Goal: Task Accomplishment & Management: Manage account settings

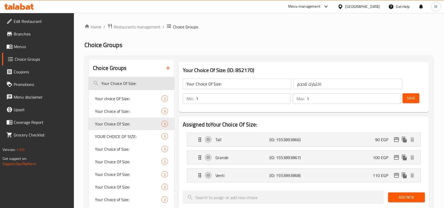
click at [140, 83] on input "Your Choice Of Size:" at bounding box center [132, 83] width 86 height 13
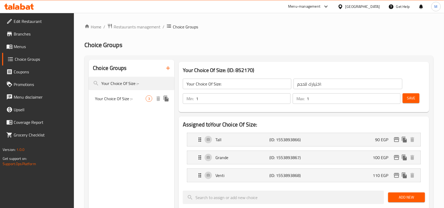
type input "Your Choice Of Size :-"
click at [110, 102] on span "Your Choice Of Size :-" at bounding box center [120, 98] width 51 height 6
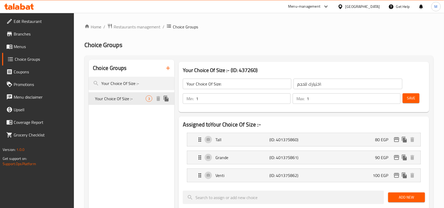
type input "Your Choice Of Size :-"
type input "اختيارك من الحجم:-"
click at [398, 139] on icon "edit" at bounding box center [396, 139] width 5 height 5
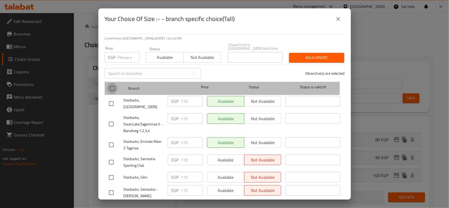
click at [109, 85] on input "checkbox" at bounding box center [112, 88] width 11 height 11
checkbox input "true"
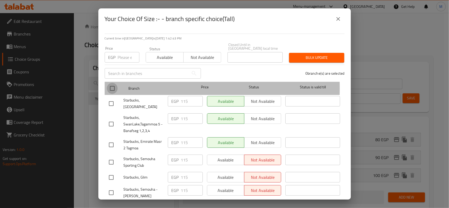
checkbox input "true"
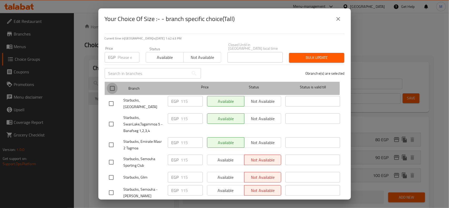
checkbox input "true"
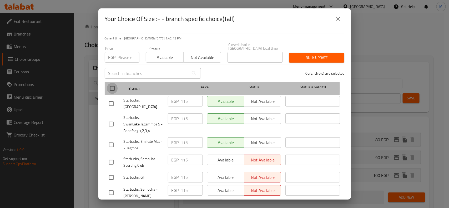
checkbox input "true"
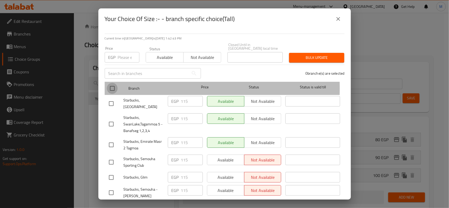
checkbox input "true"
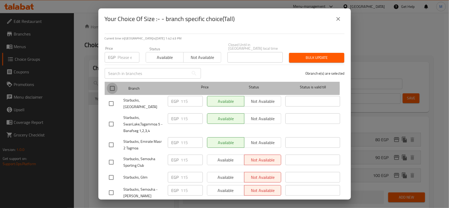
checkbox input "true"
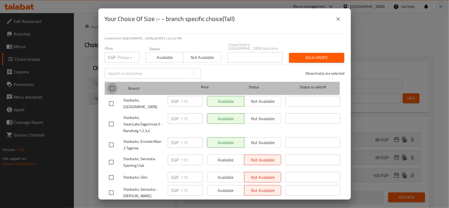
checkbox input "true"
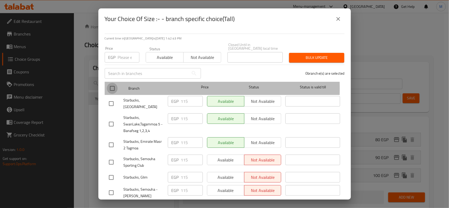
checkbox input "true"
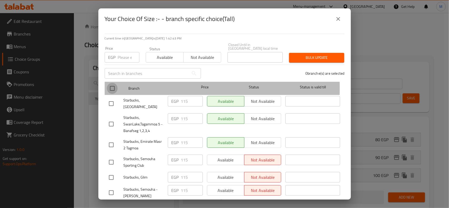
checkbox input "true"
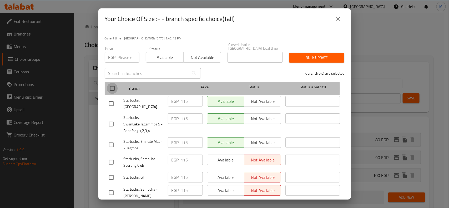
checkbox input "true"
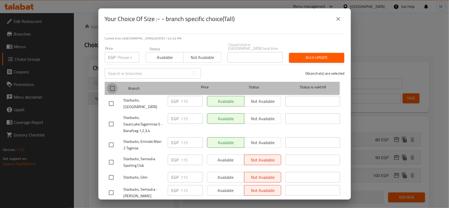
checkbox input "true"
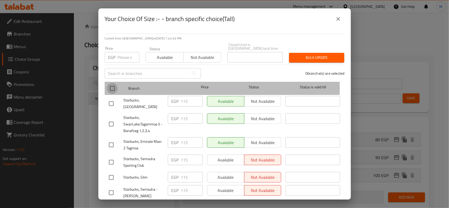
checkbox input "true"
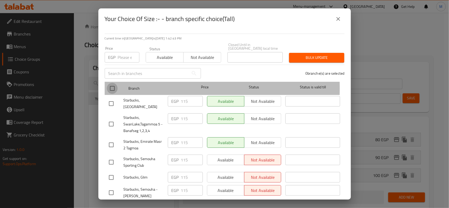
checkbox input "true"
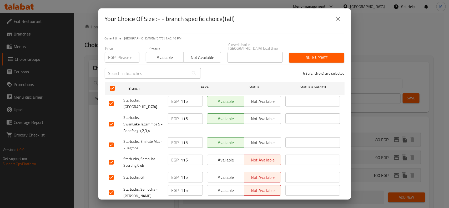
click at [116, 57] on div "EGP Price" at bounding box center [122, 57] width 35 height 11
type input "135"
click at [304, 54] on span "Bulk update" at bounding box center [316, 57] width 47 height 7
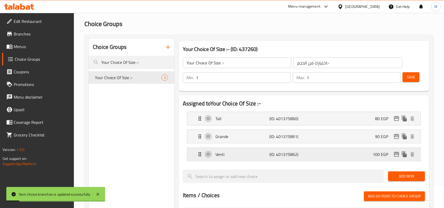
scroll to position [33, 0]
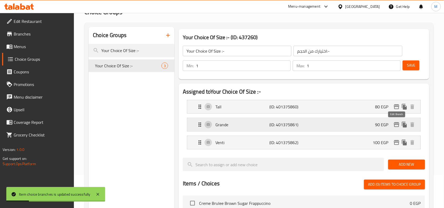
click at [396, 125] on icon "edit" at bounding box center [396, 124] width 6 height 6
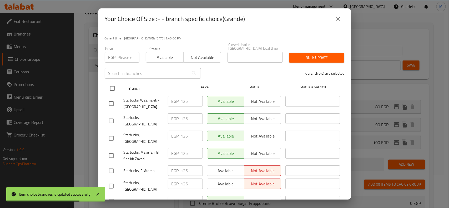
click at [111, 83] on input "checkbox" at bounding box center [112, 88] width 11 height 11
checkbox input "true"
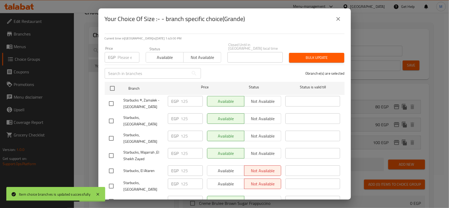
checkbox input "true"
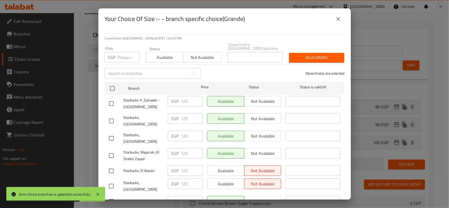
checkbox input "true"
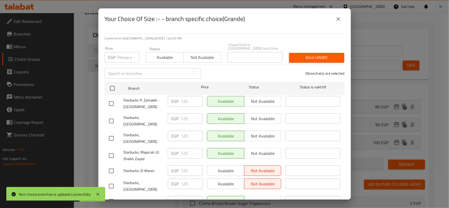
checkbox input "true"
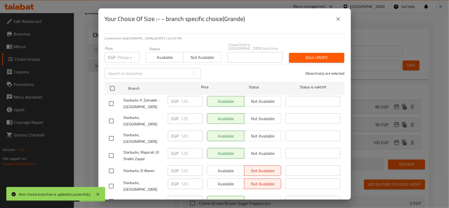
checkbox input "true"
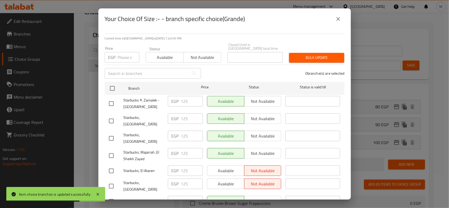
checkbox input "true"
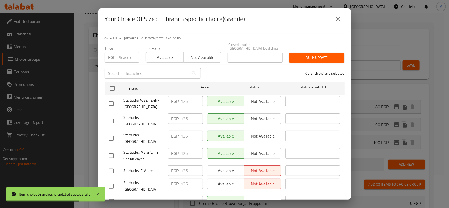
checkbox input "true"
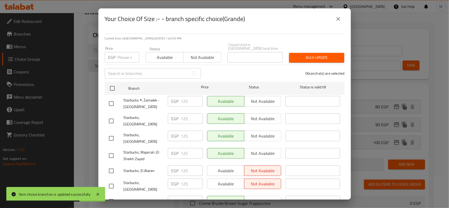
checkbox input "true"
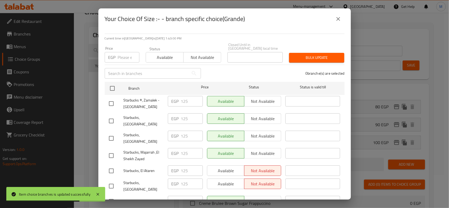
checkbox input "true"
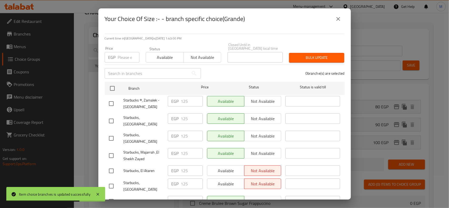
checkbox input "true"
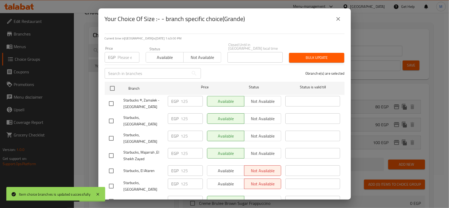
checkbox input "true"
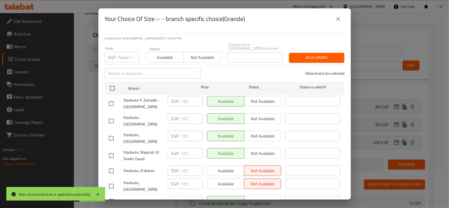
checkbox input "true"
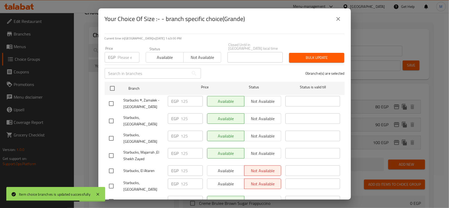
checkbox input "true"
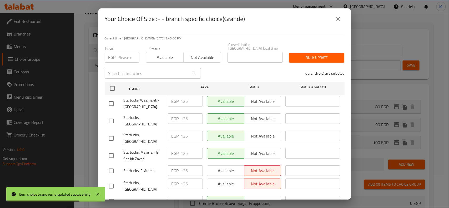
checkbox input "true"
click at [124, 56] on input "number" at bounding box center [129, 57] width 22 height 11
paste input "145"
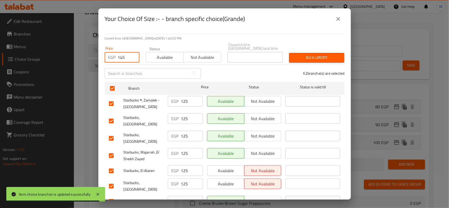
type input "145"
click at [317, 54] on span "Bulk update" at bounding box center [316, 57] width 47 height 7
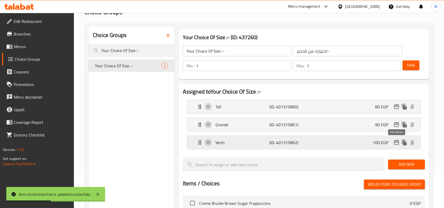
click at [398, 140] on icon "edit" at bounding box center [396, 142] width 6 height 6
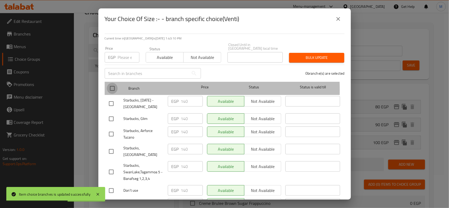
click at [110, 86] on input "checkbox" at bounding box center [112, 88] width 11 height 11
checkbox input "true"
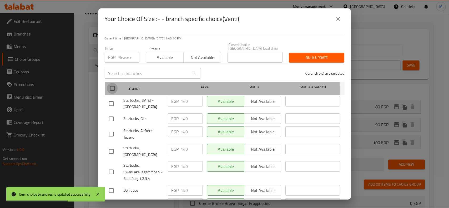
checkbox input "true"
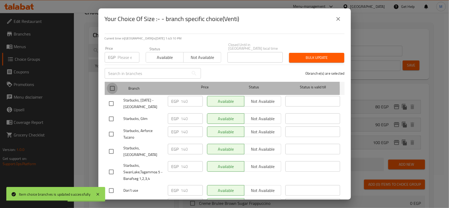
checkbox input "true"
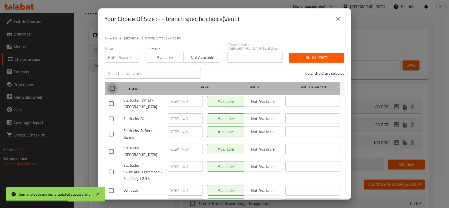
checkbox input "true"
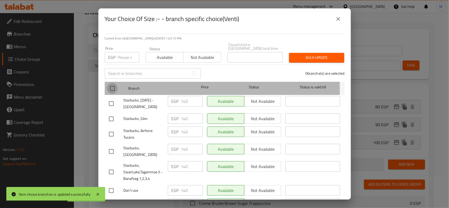
checkbox input "true"
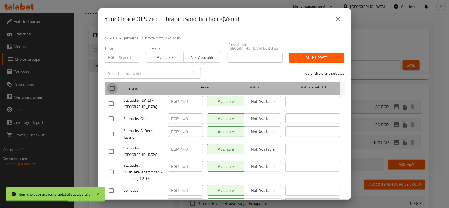
checkbox input "true"
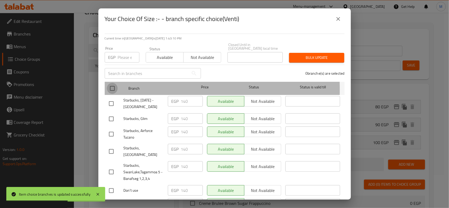
checkbox input "true"
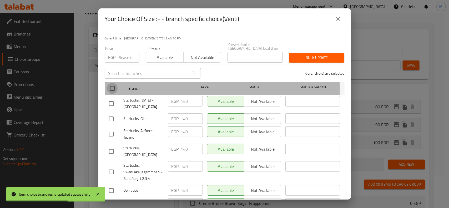
checkbox input "true"
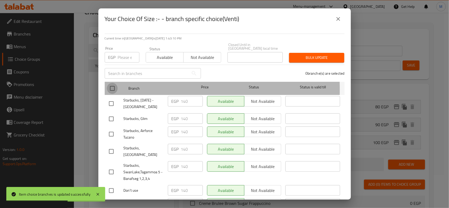
checkbox input "true"
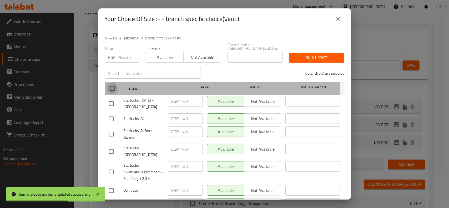
checkbox input "true"
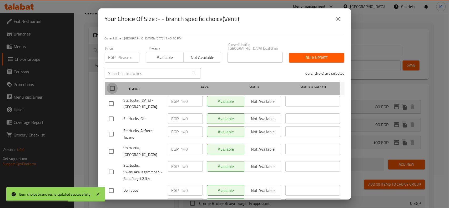
checkbox input "true"
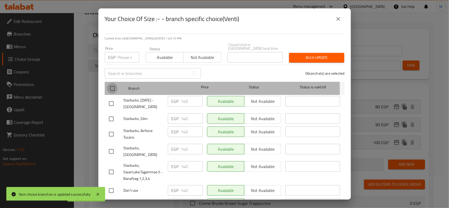
checkbox input "true"
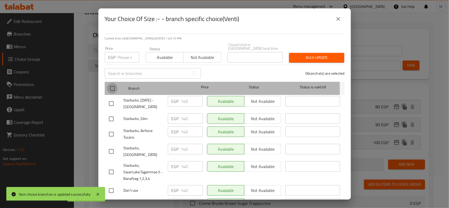
checkbox input "true"
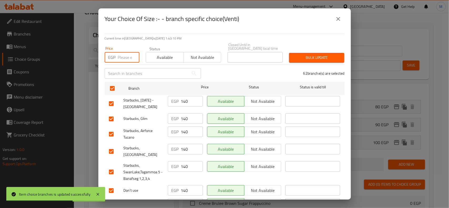
click at [123, 52] on input "number" at bounding box center [129, 57] width 22 height 11
paste input "160"
type input "160"
click at [311, 54] on span "Bulk update" at bounding box center [316, 57] width 47 height 7
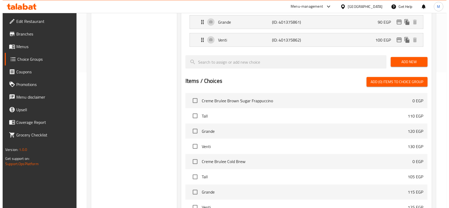
scroll to position [66, 0]
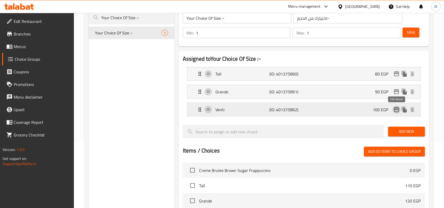
click at [394, 109] on icon "edit" at bounding box center [396, 109] width 5 height 5
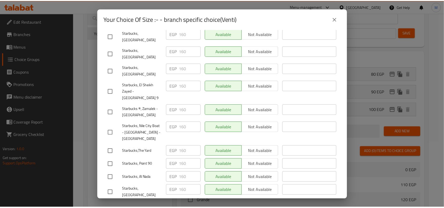
scroll to position [756, 0]
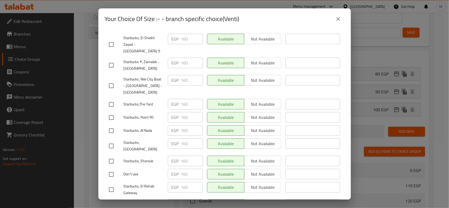
click at [336, 19] on icon "close" at bounding box center [338, 19] width 6 height 6
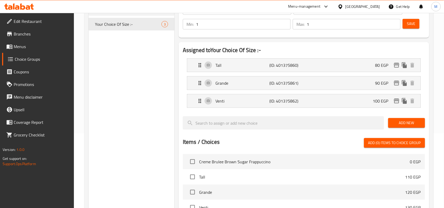
scroll to position [0, 0]
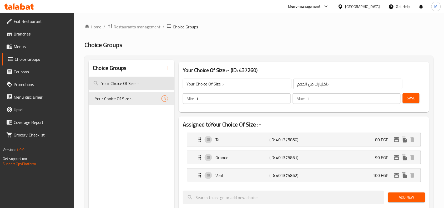
click at [146, 82] on input "Your Choice Of Size :-" at bounding box center [132, 83] width 86 height 13
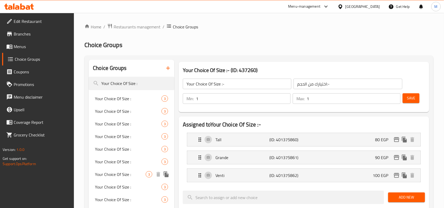
scroll to position [131, 0]
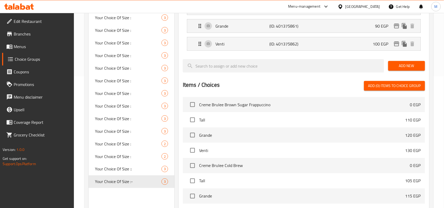
type input "Your Choice Of Size :"
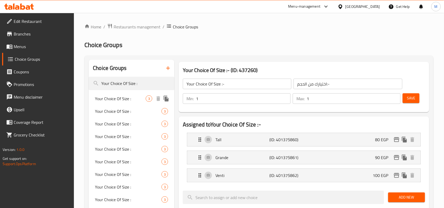
click at [124, 103] on div "Your Choice Of Size : 3" at bounding box center [132, 98] width 86 height 13
type input "Your Choice Of Size :"
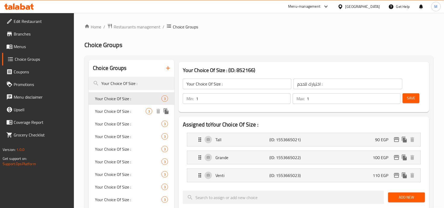
click at [112, 110] on span "Your Choice Of Size :" at bounding box center [120, 111] width 51 height 6
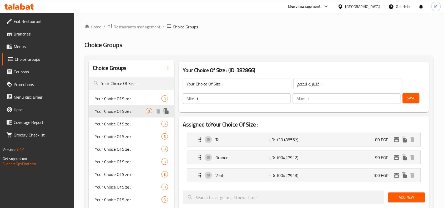
type input "إختيارك من الحجم :"
click at [122, 119] on div "Your Choice Of Size : 3" at bounding box center [132, 123] width 86 height 13
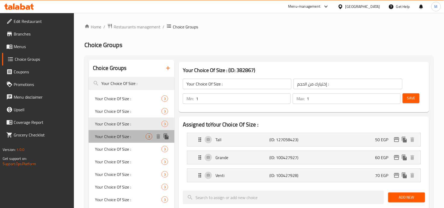
click at [122, 137] on span "Your Choice Of Size :" at bounding box center [120, 136] width 51 height 6
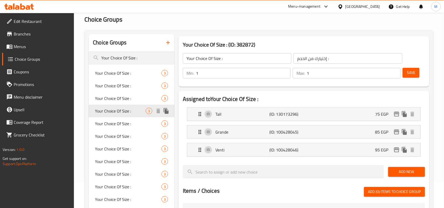
scroll to position [66, 0]
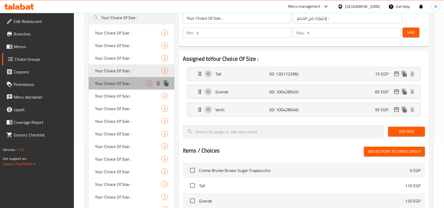
click at [126, 83] on span "Your Choice Of Size :" at bounding box center [120, 83] width 51 height 6
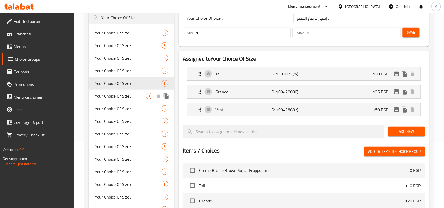
click at [114, 93] on span "Your Choice Of Size :" at bounding box center [120, 96] width 51 height 6
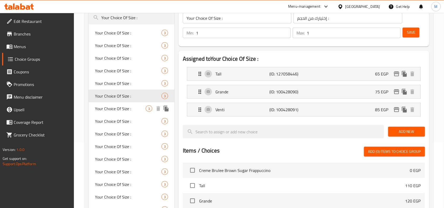
click at [104, 106] on span "Your Choice Of Size :" at bounding box center [120, 108] width 51 height 6
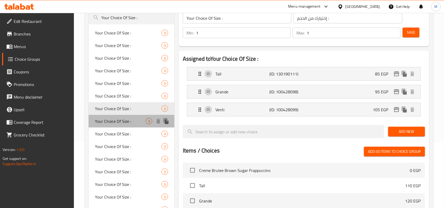
click at [114, 118] on span "Your Choice Of Size :" at bounding box center [120, 121] width 51 height 6
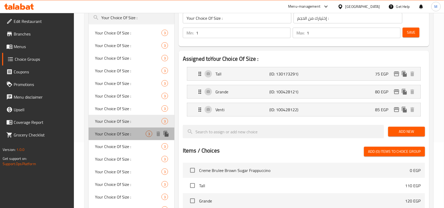
click at [112, 131] on span "Your Choice Of Size :" at bounding box center [120, 134] width 51 height 6
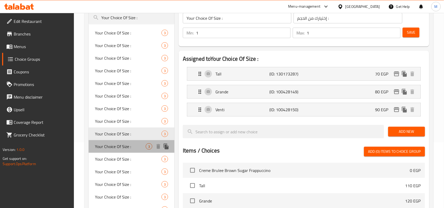
click at [120, 143] on span "Your Choice Of Size :" at bounding box center [120, 146] width 51 height 6
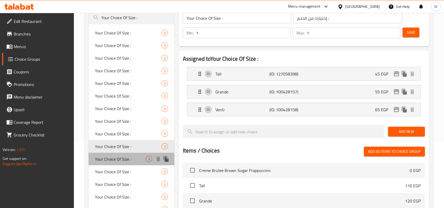
click at [106, 163] on div "Your Choice Of Size : 3" at bounding box center [132, 159] width 86 height 13
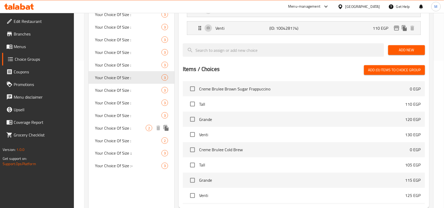
scroll to position [164, 0]
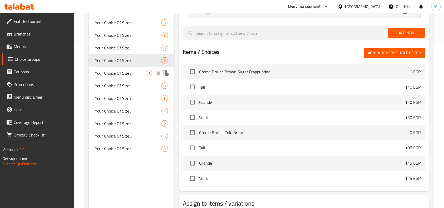
click at [119, 76] on span "Your Choice Of Size :" at bounding box center [120, 73] width 51 height 6
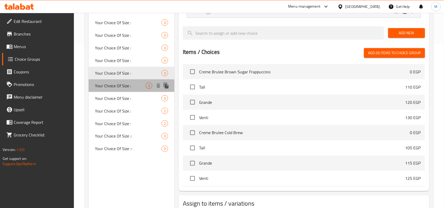
click at [116, 83] on span "Your Choice Of Size :" at bounding box center [120, 86] width 51 height 6
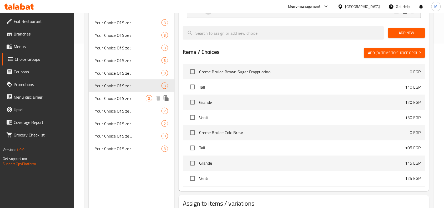
click at [119, 94] on div "Your Choice Of Size : 3" at bounding box center [132, 98] width 86 height 13
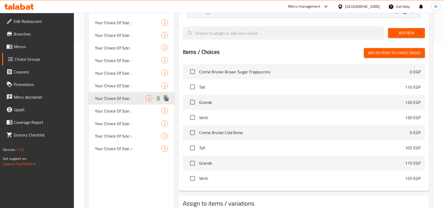
scroll to position [35, 0]
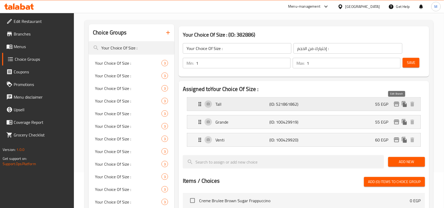
click at [396, 106] on icon "edit" at bounding box center [396, 104] width 5 height 5
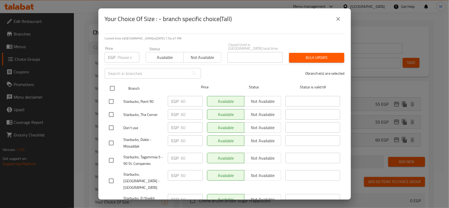
click at [110, 87] on input "checkbox" at bounding box center [112, 88] width 11 height 11
checkbox input "true"
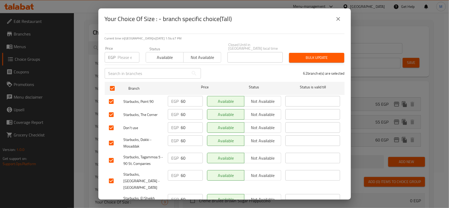
click at [120, 59] on div "Price EGP Price" at bounding box center [121, 54] width 41 height 22
click at [120, 57] on input "number" at bounding box center [129, 57] width 22 height 11
click at [331, 54] on span "Bulk update" at bounding box center [316, 57] width 47 height 7
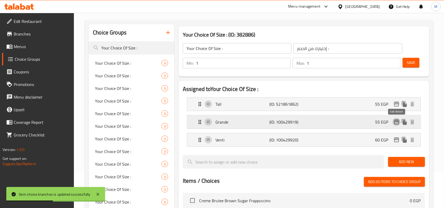
click at [399, 123] on icon "edit" at bounding box center [396, 122] width 5 height 5
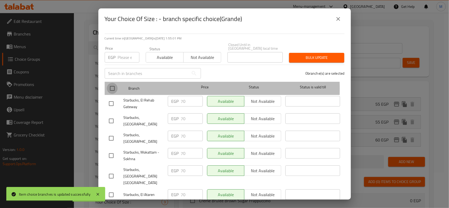
click at [112, 85] on input "checkbox" at bounding box center [112, 88] width 11 height 11
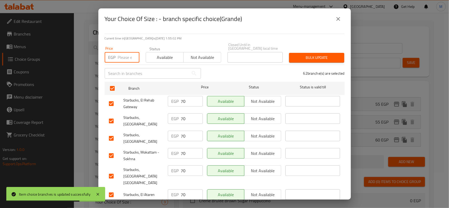
click at [122, 55] on input "number" at bounding box center [129, 57] width 22 height 11
click at [315, 54] on span "Bulk update" at bounding box center [316, 57] width 47 height 7
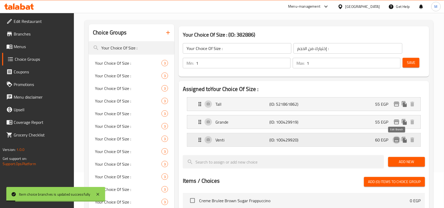
click at [396, 140] on icon "edit" at bounding box center [396, 139] width 5 height 5
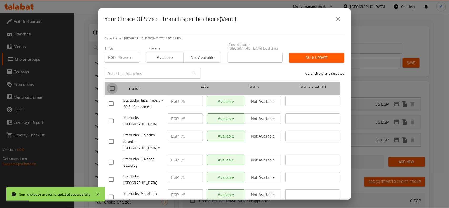
click at [115, 85] on input "checkbox" at bounding box center [112, 88] width 11 height 11
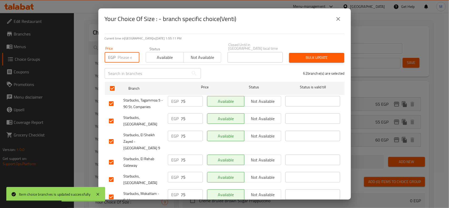
click at [123, 53] on input "number" at bounding box center [129, 57] width 22 height 11
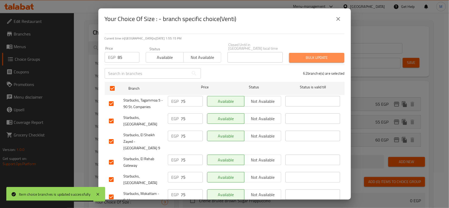
click at [320, 54] on span "Bulk update" at bounding box center [316, 57] width 47 height 7
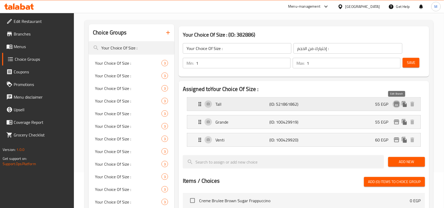
click at [396, 104] on icon "edit" at bounding box center [396, 104] width 5 height 5
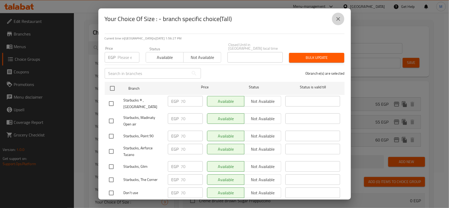
click at [341, 20] on icon "close" at bounding box center [338, 19] width 6 height 6
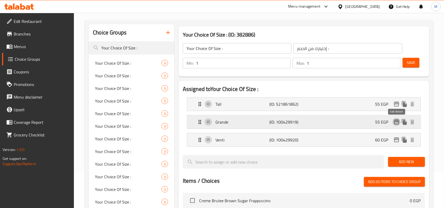
click at [396, 122] on icon "edit" at bounding box center [396, 122] width 6 height 6
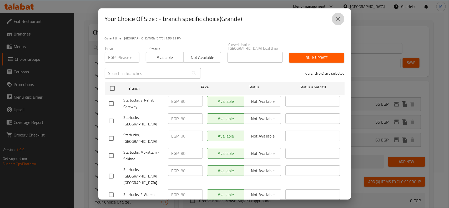
click at [339, 18] on icon "close" at bounding box center [338, 19] width 4 height 4
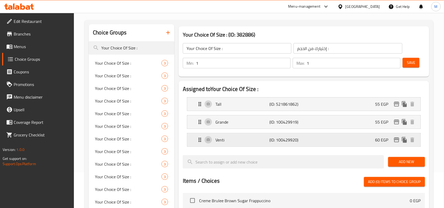
click at [396, 141] on icon "edit" at bounding box center [396, 140] width 6 height 6
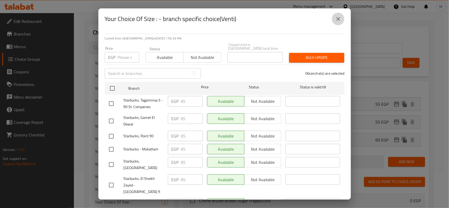
click at [338, 18] on icon "close" at bounding box center [338, 19] width 4 height 4
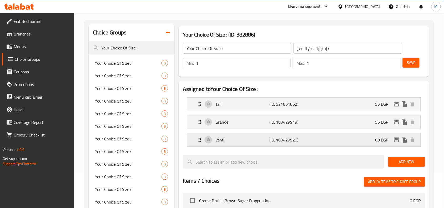
click at [187, 98] on div "Tall (ID: 521861862) 55 EGP" at bounding box center [303, 104] width 233 height 13
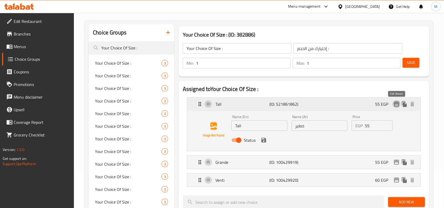
click at [396, 103] on icon "edit" at bounding box center [396, 104] width 6 height 6
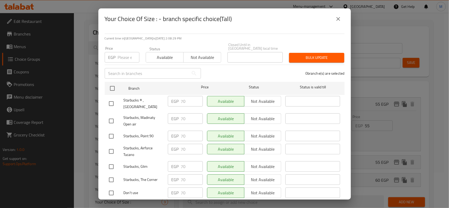
click at [345, 18] on div "Your Choice Of Size : - branch specific choice(Tall)" at bounding box center [224, 18] width 252 height 21
click at [338, 16] on icon "close" at bounding box center [338, 19] width 6 height 6
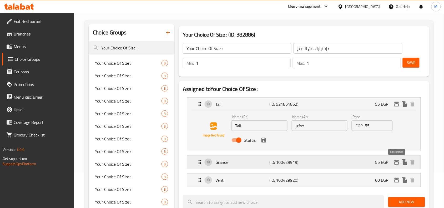
click at [398, 162] on icon "edit" at bounding box center [396, 162] width 5 height 5
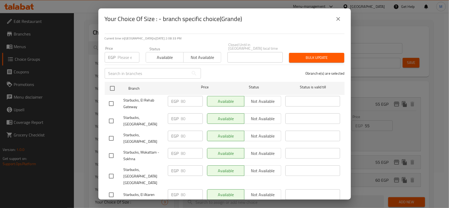
click at [340, 13] on div "Your Choice Of Size : - branch specific choice(Grande)" at bounding box center [225, 19] width 240 height 13
click at [338, 19] on icon "close" at bounding box center [338, 19] width 4 height 4
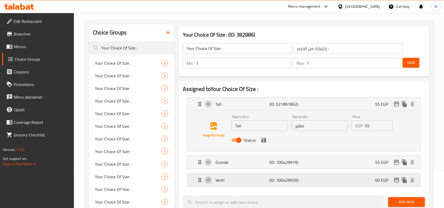
click at [401, 180] on icon "duplicate" at bounding box center [404, 180] width 6 height 6
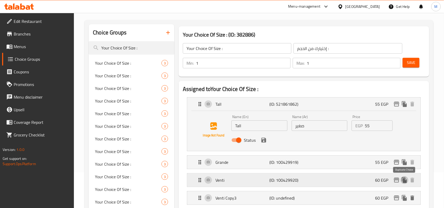
click at [401, 180] on icon "duplicate" at bounding box center [404, 180] width 6 height 6
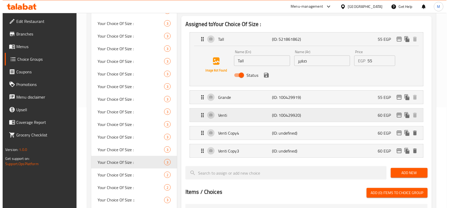
scroll to position [101, 0]
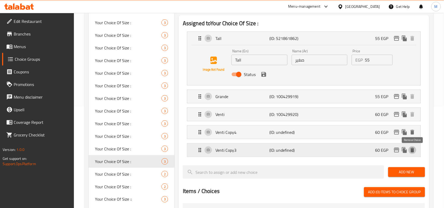
click at [412, 150] on icon "delete" at bounding box center [412, 150] width 4 height 5
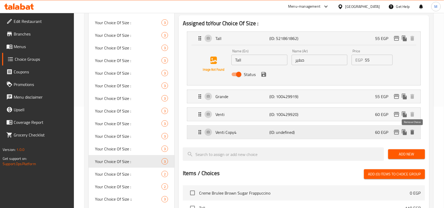
click at [411, 131] on icon "delete" at bounding box center [412, 132] width 4 height 5
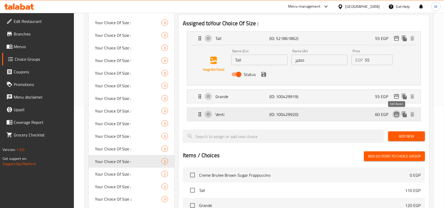
click at [397, 118] on button "edit" at bounding box center [396, 114] width 8 height 8
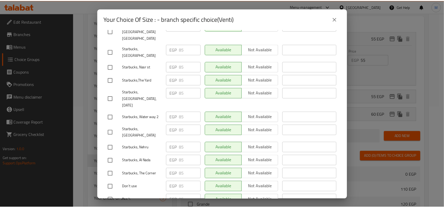
scroll to position [164, 0]
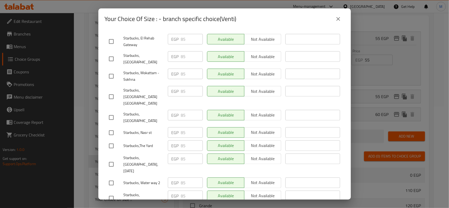
click at [338, 17] on icon "close" at bounding box center [338, 19] width 6 height 6
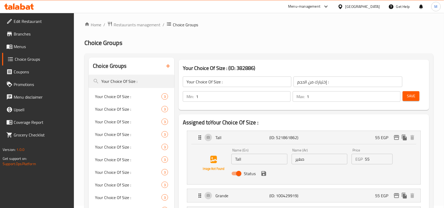
scroll to position [0, 0]
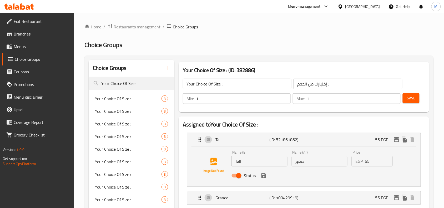
click at [411, 101] on span "Save" at bounding box center [411, 98] width 8 height 7
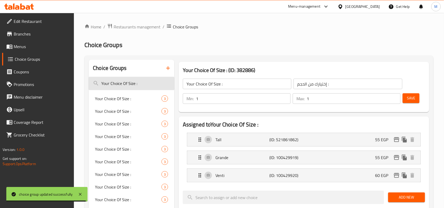
click at [136, 82] on input "Your Choice Of Size :" at bounding box center [132, 83] width 86 height 13
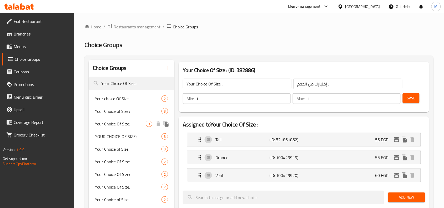
click at [116, 126] on span "Your Choice Of Size:" at bounding box center [120, 124] width 51 height 6
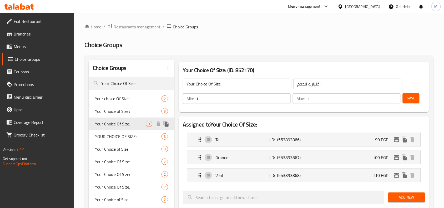
click at [112, 125] on span "Your Choice Of Size:" at bounding box center [120, 124] width 51 height 6
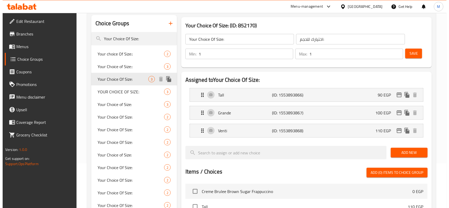
scroll to position [66, 0]
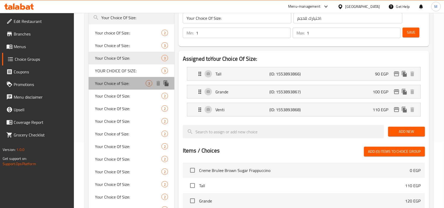
click at [118, 86] on span "Your Choice of Size:" at bounding box center [120, 83] width 51 height 6
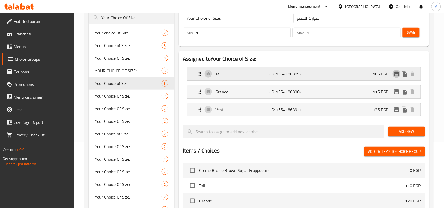
click at [396, 71] on icon "edit" at bounding box center [396, 74] width 6 height 6
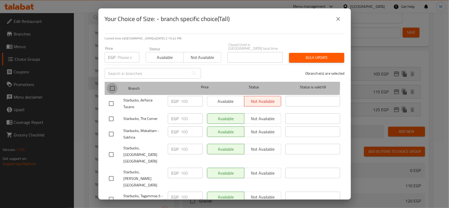
click at [111, 83] on input "checkbox" at bounding box center [112, 88] width 11 height 11
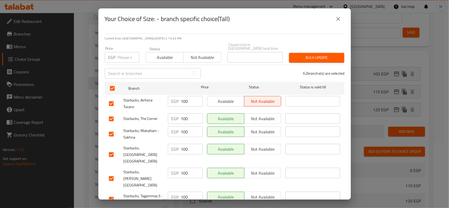
click at [127, 55] on input "number" at bounding box center [129, 57] width 22 height 11
click at [316, 54] on span "Bulk update" at bounding box center [316, 57] width 47 height 7
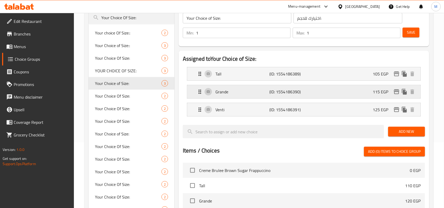
click at [395, 92] on icon "edit" at bounding box center [396, 91] width 5 height 5
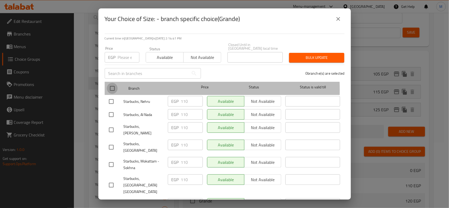
click at [110, 86] on input "checkbox" at bounding box center [112, 88] width 11 height 11
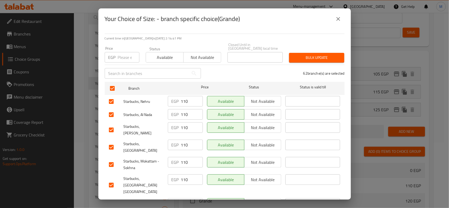
click at [122, 57] on input "number" at bounding box center [129, 57] width 22 height 11
paste input "135"
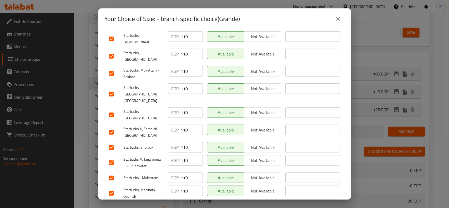
scroll to position [0, 0]
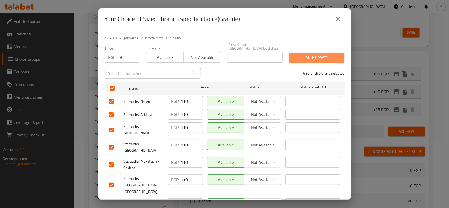
click at [318, 54] on span "Bulk update" at bounding box center [316, 57] width 47 height 7
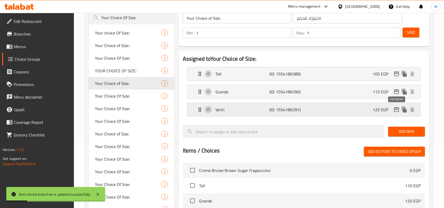
click at [396, 108] on icon "edit" at bounding box center [396, 109] width 5 height 5
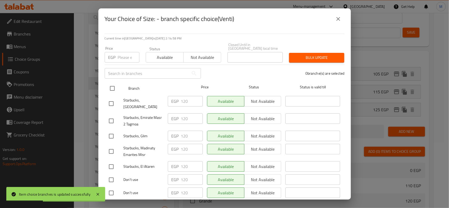
click at [112, 83] on input "checkbox" at bounding box center [112, 88] width 11 height 11
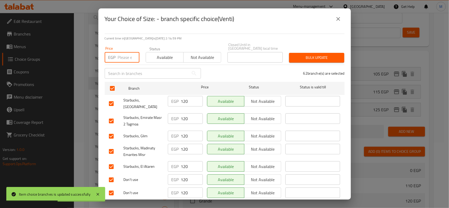
click at [122, 52] on input "number" at bounding box center [129, 57] width 22 height 11
paste input "145"
click at [321, 54] on span "Bulk update" at bounding box center [316, 57] width 47 height 7
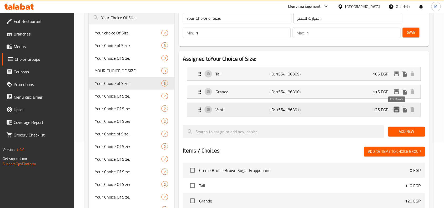
click at [396, 110] on icon "edit" at bounding box center [396, 109] width 5 height 5
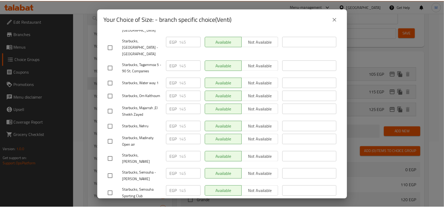
scroll to position [854, 0]
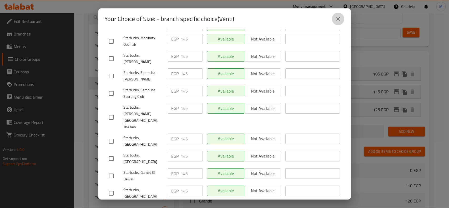
click at [340, 18] on icon "close" at bounding box center [338, 19] width 6 height 6
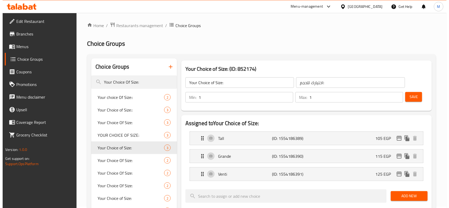
scroll to position [0, 0]
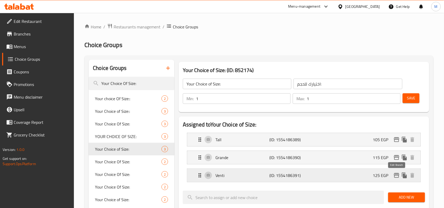
click at [397, 175] on icon "edit" at bounding box center [396, 175] width 5 height 5
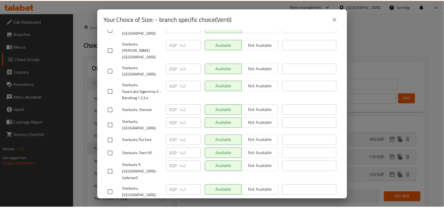
scroll to position [230, 0]
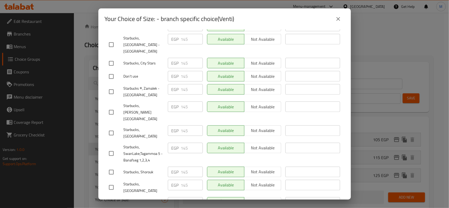
click at [339, 16] on icon "close" at bounding box center [338, 19] width 6 height 6
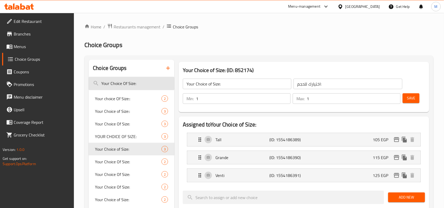
click at [130, 82] on input "Your Choice Of Size:" at bounding box center [132, 83] width 86 height 13
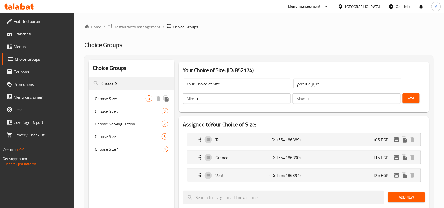
click at [120, 96] on span "Choose Size:" at bounding box center [120, 98] width 51 height 6
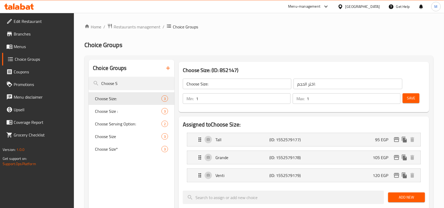
click at [110, 112] on span "Choose Size :" at bounding box center [120, 111] width 51 height 6
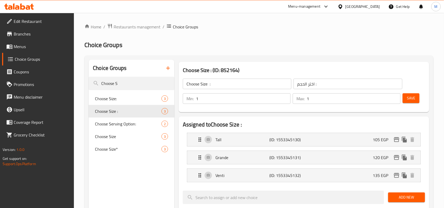
click at [187, 133] on div "Tall (ID: 1553345130) 105 EGP" at bounding box center [303, 139] width 233 height 13
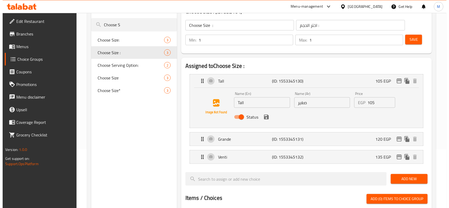
scroll to position [66, 0]
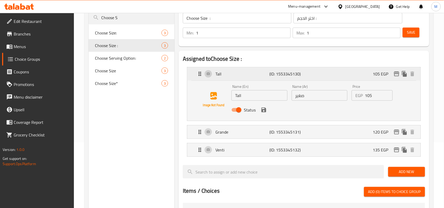
click at [397, 77] on button "edit" at bounding box center [396, 74] width 8 height 8
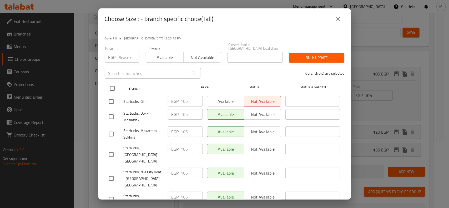
click at [114, 85] on input "checkbox" at bounding box center [112, 88] width 11 height 11
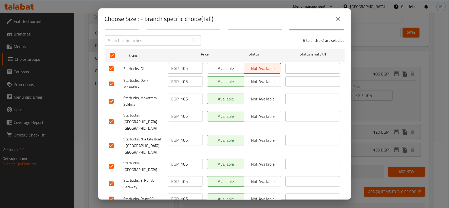
scroll to position [0, 0]
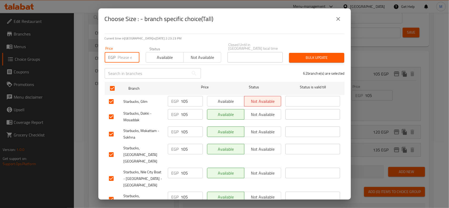
click at [122, 52] on input "number" at bounding box center [129, 57] width 22 height 11
paste input "105"
click at [238, 27] on div "Choose Size : - branch specific choice(Tall)" at bounding box center [224, 18] width 252 height 21
click at [314, 55] on span "Bulk update" at bounding box center [316, 57] width 47 height 7
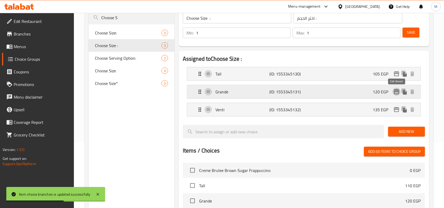
click at [398, 91] on icon "edit" at bounding box center [396, 91] width 5 height 5
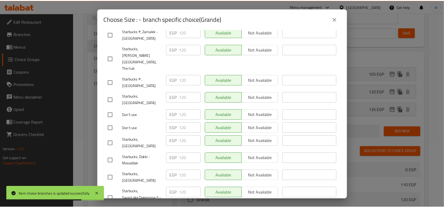
scroll to position [723, 0]
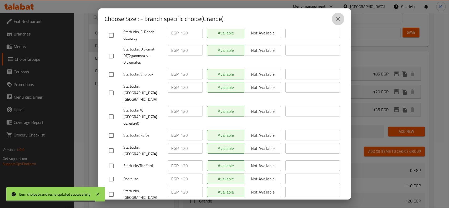
click at [338, 20] on icon "close" at bounding box center [338, 19] width 6 height 6
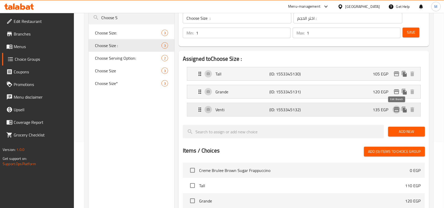
click at [395, 110] on icon "edit" at bounding box center [396, 109] width 5 height 5
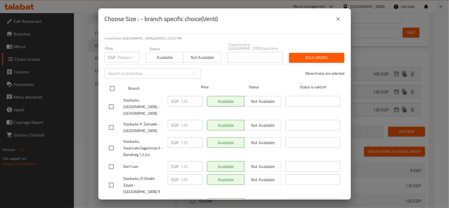
click at [112, 83] on input "checkbox" at bounding box center [112, 88] width 11 height 11
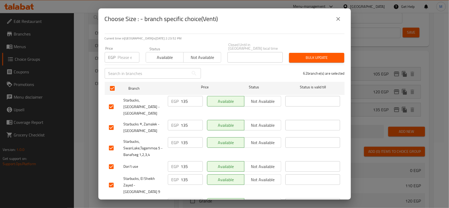
click at [119, 56] on input "number" at bounding box center [129, 57] width 22 height 11
paste input "135"
click at [253, 32] on div "Current time in [GEOGRAPHIC_DATA] is [DATE] 2:23:52 PM Price EGP 135 Price Stat…" at bounding box center [224, 114] width 252 height 170
click at [306, 56] on span "Bulk update" at bounding box center [316, 57] width 47 height 7
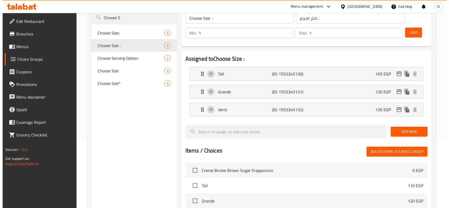
scroll to position [0, 0]
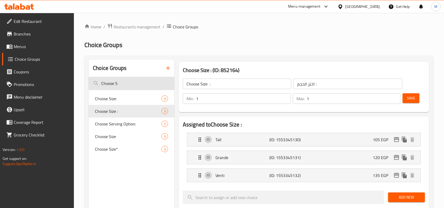
click at [125, 84] on input "Choose S" at bounding box center [132, 83] width 86 height 13
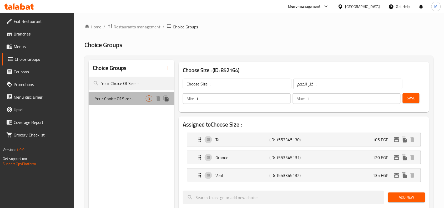
click at [115, 101] on span "Your Choice Of Size :-" at bounding box center [120, 98] width 51 height 6
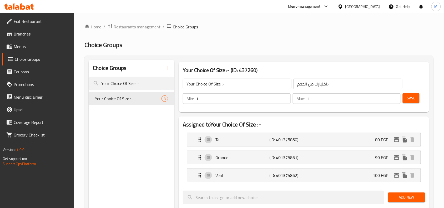
click at [395, 139] on icon "edit" at bounding box center [396, 139] width 5 height 5
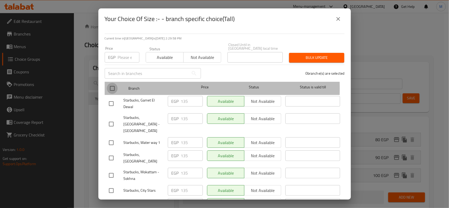
click at [109, 85] on input "checkbox" at bounding box center [112, 88] width 11 height 11
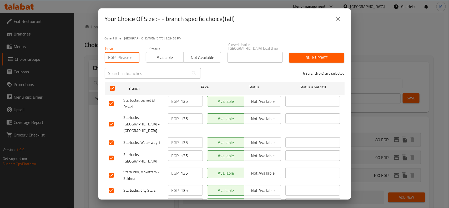
click at [126, 55] on input "number" at bounding box center [129, 57] width 22 height 11
paste input "135"
click at [229, 70] on div "62 branche(s) are selected" at bounding box center [276, 73] width 144 height 19
click at [309, 55] on span "Bulk update" at bounding box center [316, 57] width 47 height 7
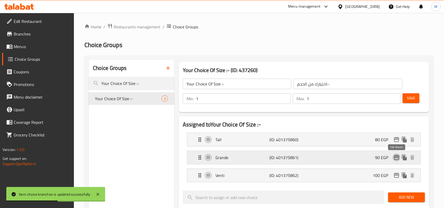
click at [397, 157] on icon "edit" at bounding box center [396, 157] width 5 height 5
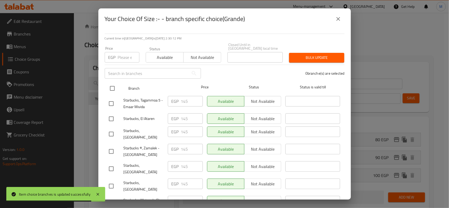
click at [115, 84] on input "checkbox" at bounding box center [112, 88] width 11 height 11
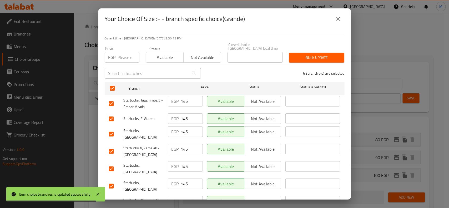
click at [123, 58] on input "number" at bounding box center [129, 57] width 22 height 11
paste input "145"
click at [216, 30] on div "Current time in [GEOGRAPHIC_DATA] is [DATE] 2:30:13 PM Price EGP 145 Price Stat…" at bounding box center [224, 114] width 252 height 170
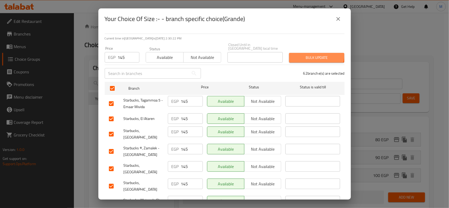
click at [304, 54] on span "Bulk update" at bounding box center [316, 57] width 47 height 7
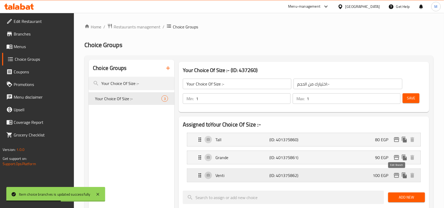
click at [396, 175] on icon "edit" at bounding box center [396, 175] width 5 height 5
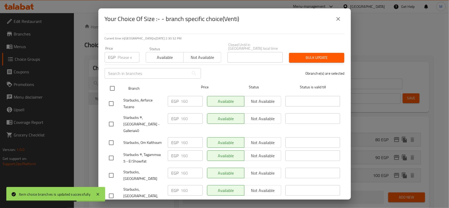
click at [113, 83] on input "checkbox" at bounding box center [112, 88] width 11 height 11
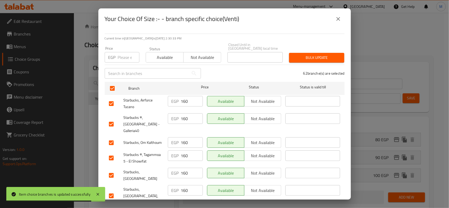
click at [121, 48] on div "Price EGP Price" at bounding box center [122, 55] width 35 height 16
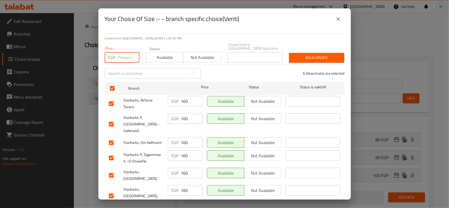
click at [123, 53] on input "number" at bounding box center [129, 57] width 22 height 11
paste input "160"
click at [274, 28] on div "Your Choice Of Size :- - branch specific choice(Venti)" at bounding box center [224, 18] width 252 height 21
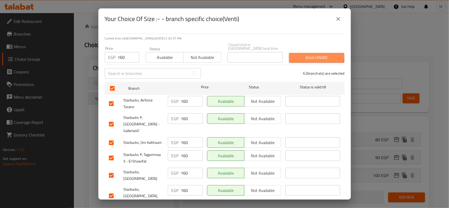
click at [307, 54] on span "Bulk update" at bounding box center [316, 57] width 47 height 7
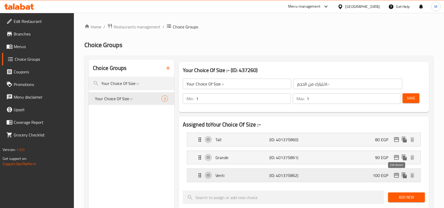
click at [396, 174] on icon "edit" at bounding box center [396, 175] width 6 height 6
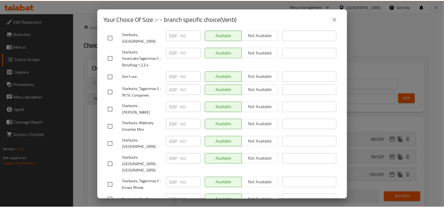
scroll to position [296, 0]
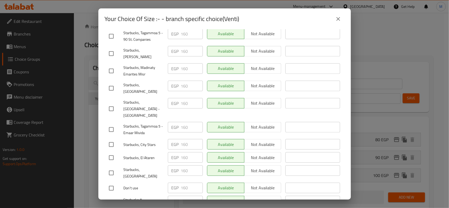
click at [338, 20] on icon "close" at bounding box center [338, 19] width 6 height 6
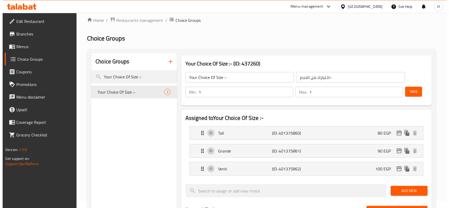
scroll to position [0, 0]
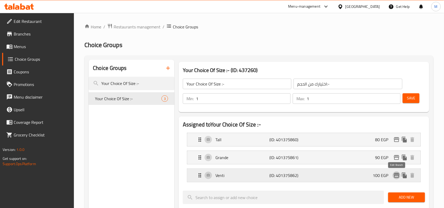
click at [396, 174] on icon "edit" at bounding box center [396, 175] width 5 height 5
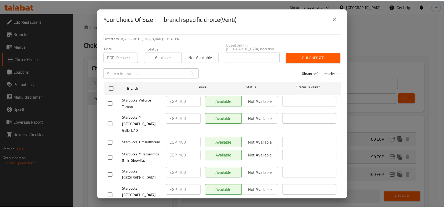
scroll to position [164, 0]
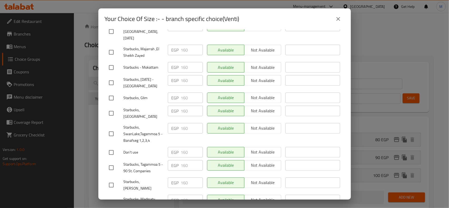
click at [335, 22] on icon "close" at bounding box center [338, 19] width 6 height 6
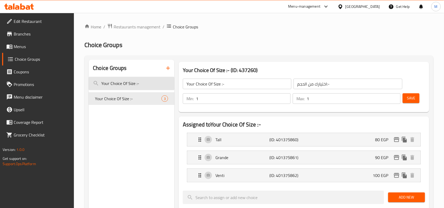
click at [136, 85] on input "Your Choice Of Size :-" at bounding box center [132, 83] width 86 height 13
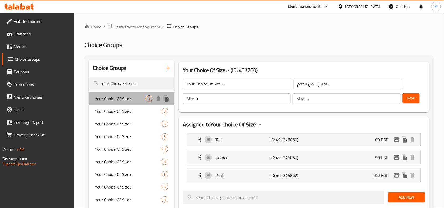
click at [113, 100] on span "Your Choice Of Size :" at bounding box center [120, 98] width 51 height 6
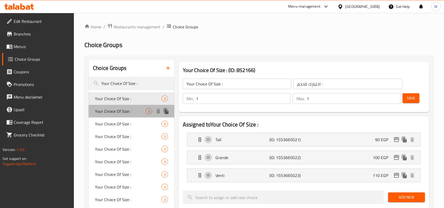
click at [118, 114] on span "Your Choice Of Size :" at bounding box center [120, 111] width 51 height 6
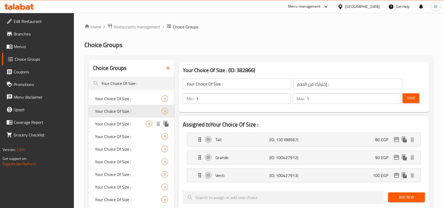
click at [114, 124] on span "Your Choice Of Size :" at bounding box center [120, 124] width 51 height 6
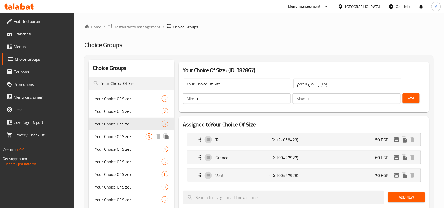
click at [116, 137] on span "Your Choice Of Size :" at bounding box center [120, 136] width 51 height 6
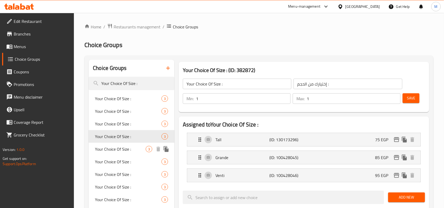
click at [114, 146] on span "Your Choice Of Size :" at bounding box center [120, 149] width 51 height 6
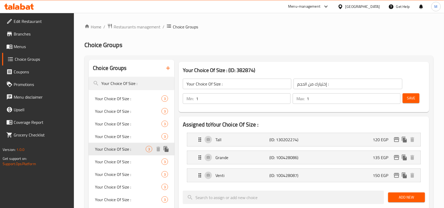
click at [116, 154] on div "Your Choice Of Size : 3" at bounding box center [132, 149] width 86 height 13
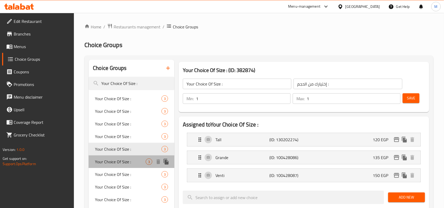
click at [116, 162] on span "Your Choice Of Size :" at bounding box center [120, 161] width 51 height 6
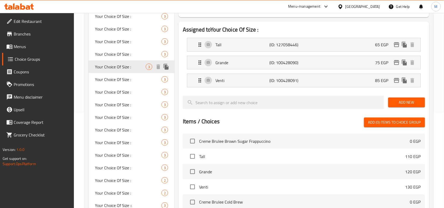
scroll to position [99, 0]
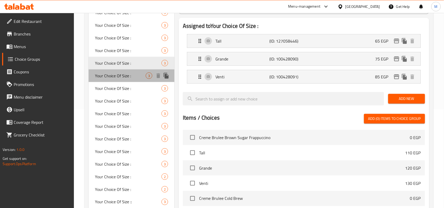
click at [119, 77] on span "Your Choice Of Size :" at bounding box center [120, 76] width 51 height 6
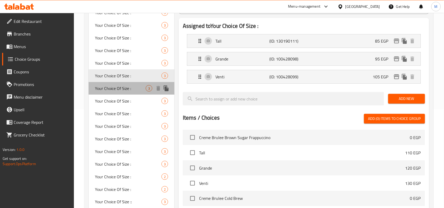
click at [115, 85] on span "Your Choice Of Size :" at bounding box center [120, 88] width 51 height 6
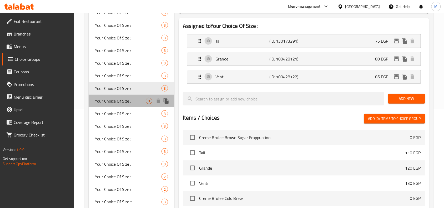
click at [122, 101] on span "Your Choice Of Size :" at bounding box center [120, 101] width 51 height 6
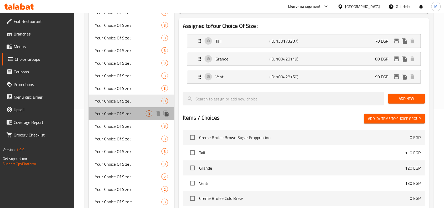
click at [119, 117] on div "Your Choice Of Size : 3" at bounding box center [132, 113] width 86 height 13
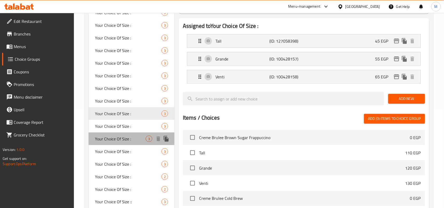
click at [112, 133] on div "Your Choice Of Size : 3" at bounding box center [132, 138] width 86 height 13
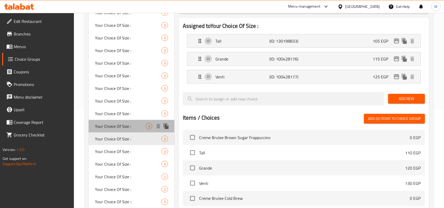
click at [114, 127] on span "Your Choice Of Size :" at bounding box center [120, 126] width 51 height 6
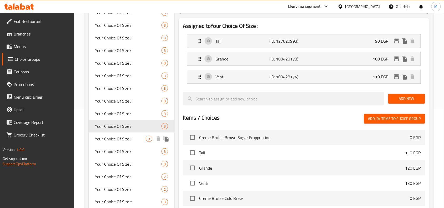
click at [114, 139] on span "Your Choice Of Size :" at bounding box center [120, 139] width 51 height 6
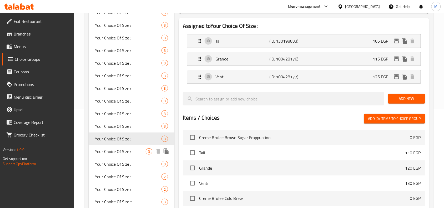
click at [115, 150] on span "Your Choice Of Size :" at bounding box center [120, 151] width 51 height 6
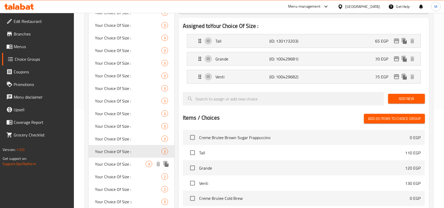
click at [112, 167] on span "Your Choice Of Size :" at bounding box center [120, 164] width 51 height 6
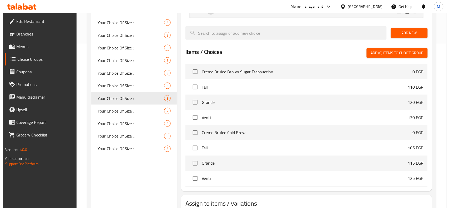
scroll to position [35, 0]
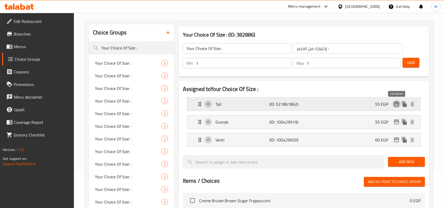
click at [394, 103] on icon "edit" at bounding box center [396, 104] width 5 height 5
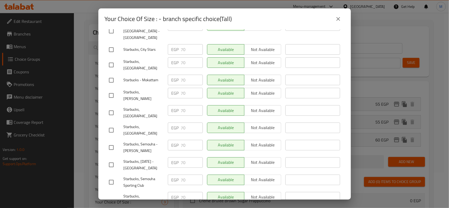
scroll to position [890, 0]
drag, startPoint x: 342, startPoint y: 19, endPoint x: 341, endPoint y: 29, distance: 10.3
click at [341, 24] on button "close" at bounding box center [338, 19] width 13 height 13
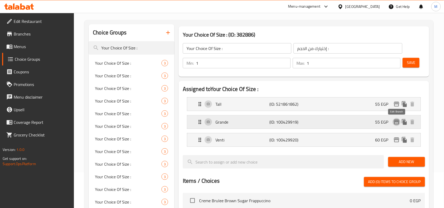
click at [396, 122] on icon "edit" at bounding box center [396, 122] width 5 height 5
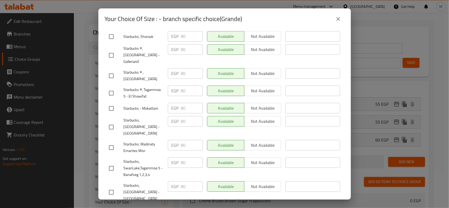
scroll to position [789, 0]
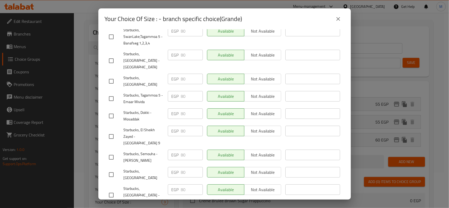
drag, startPoint x: 337, startPoint y: 12, endPoint x: 337, endPoint y: 19, distance: 6.6
click at [337, 14] on div "Your Choice Of Size : - branch specific choice(Grande)" at bounding box center [224, 18] width 252 height 21
click at [337, 19] on icon "close" at bounding box center [338, 19] width 6 height 6
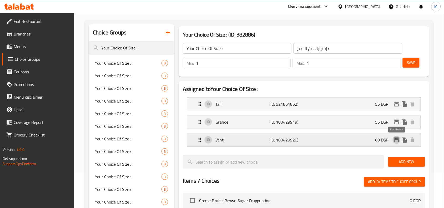
click at [394, 139] on icon "edit" at bounding box center [396, 140] width 6 height 6
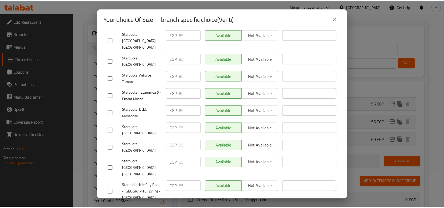
scroll to position [890, 0]
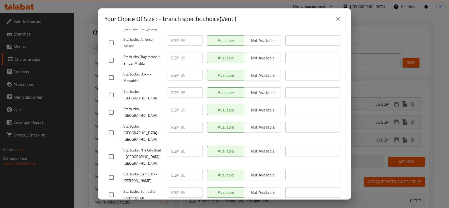
click at [341, 18] on button "close" at bounding box center [338, 19] width 13 height 13
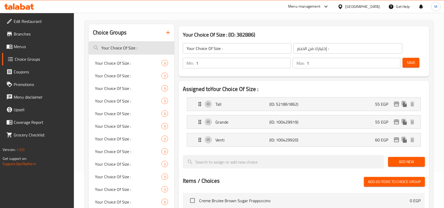
click at [141, 50] on input "Your Choice Of Size :" at bounding box center [132, 47] width 86 height 13
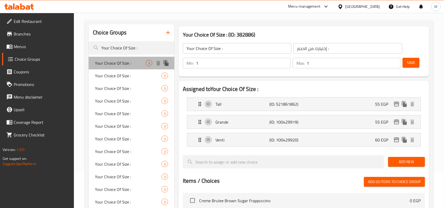
click at [101, 63] on span "Your Choice Of Size :" at bounding box center [120, 63] width 51 height 6
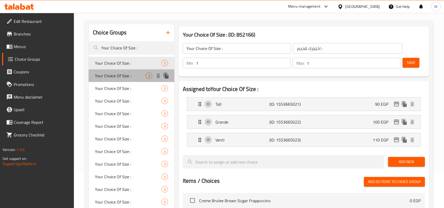
click at [114, 76] on span "Your Choice Of Size :" at bounding box center [120, 76] width 51 height 6
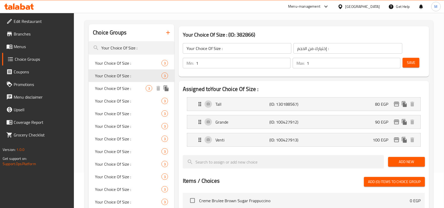
click at [122, 89] on span "Your Choice Of Size :" at bounding box center [120, 88] width 51 height 6
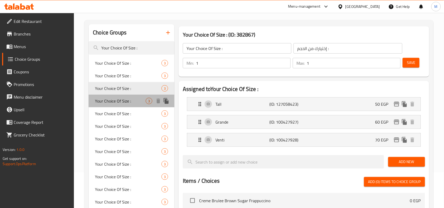
click at [124, 99] on span "Your Choice Of Size :" at bounding box center [120, 101] width 51 height 6
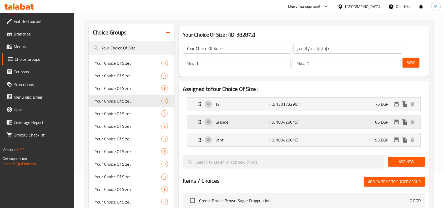
scroll to position [0, 0]
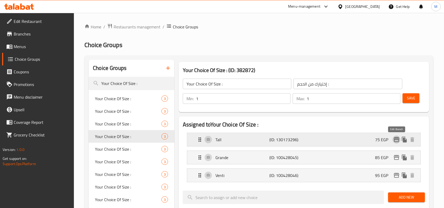
click at [397, 140] on icon "edit" at bounding box center [396, 139] width 5 height 5
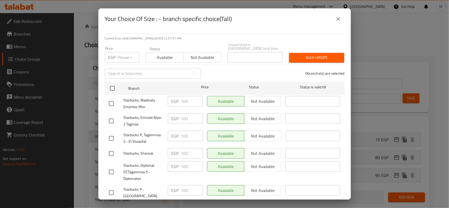
click at [114, 83] on input "checkbox" at bounding box center [112, 88] width 11 height 11
click at [126, 56] on input "number" at bounding box center [129, 57] width 22 height 11
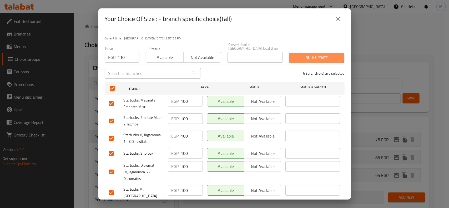
click at [305, 54] on span "Bulk update" at bounding box center [316, 57] width 47 height 7
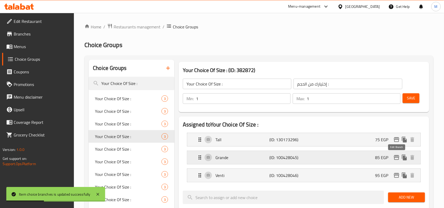
click at [396, 158] on icon "edit" at bounding box center [396, 157] width 6 height 6
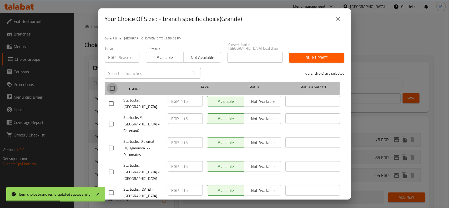
click at [112, 83] on input "checkbox" at bounding box center [112, 88] width 11 height 11
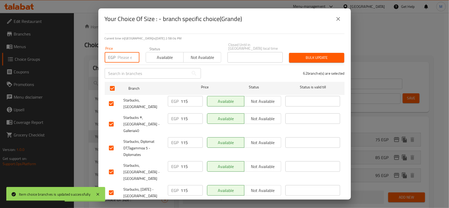
click at [124, 53] on input "number" at bounding box center [129, 57] width 22 height 11
paste input "125"
click at [308, 57] on button "Bulk update" at bounding box center [316, 58] width 55 height 10
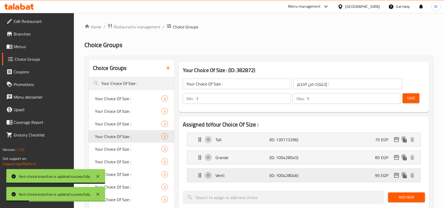
click at [395, 177] on icon "edit" at bounding box center [396, 175] width 5 height 5
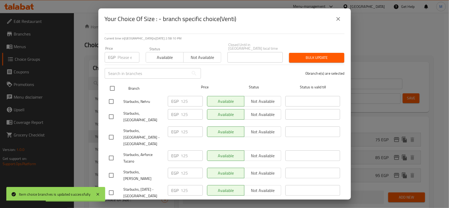
click at [112, 86] on input "checkbox" at bounding box center [112, 88] width 11 height 11
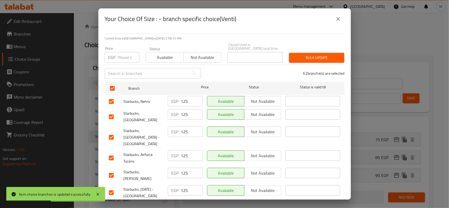
click at [118, 58] on input "number" at bounding box center [129, 57] width 22 height 11
paste input "135"
click at [308, 54] on span "Bulk update" at bounding box center [316, 57] width 47 height 7
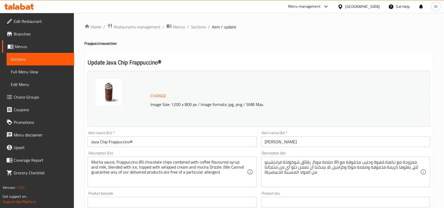
click at [27, 59] on span "Sections" at bounding box center [40, 59] width 59 height 6
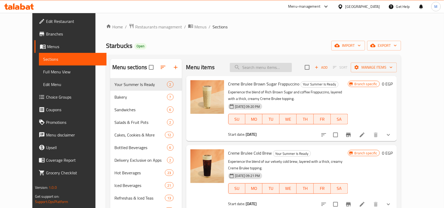
click at [275, 69] on input "search" at bounding box center [261, 67] width 62 height 9
paste input "White Mocha"
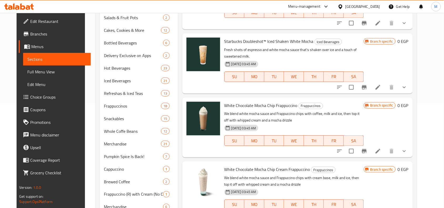
scroll to position [126, 0]
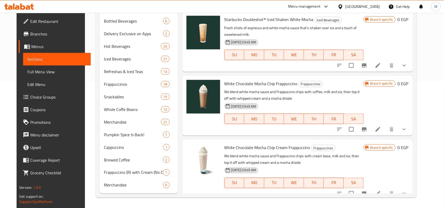
click at [316, 91] on p "We blend white mocha sauce and Frappuccino chips with coffee, milk and ice, the…" at bounding box center [293, 95] width 139 height 13
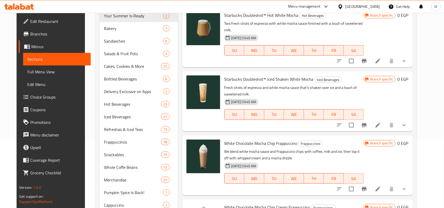
scroll to position [0, 0]
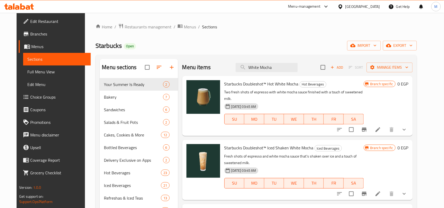
click at [288, 59] on div "Menu items White Mocha Add Sort Manage items" at bounding box center [297, 67] width 230 height 17
click at [287, 74] on div "Menu items White Mocha Add Sort Manage items" at bounding box center [297, 67] width 230 height 17
click at [261, 69] on input "White Mocha" at bounding box center [267, 67] width 62 height 9
click at [289, 70] on input "White Mocha" at bounding box center [267, 67] width 62 height 9
click at [251, 69] on input "White Mocha" at bounding box center [267, 67] width 62 height 9
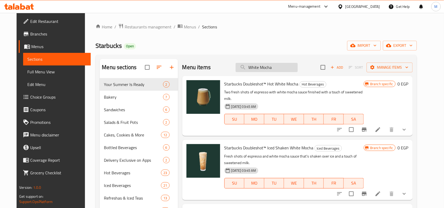
click at [285, 69] on input "White Mocha" at bounding box center [267, 67] width 62 height 9
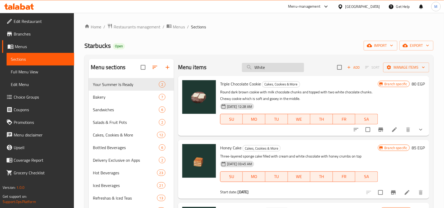
click at [274, 67] on input "White" at bounding box center [273, 67] width 62 height 9
click at [285, 66] on input "White" at bounding box center [273, 67] width 62 height 9
click at [251, 67] on input "White" at bounding box center [273, 67] width 62 height 9
click at [270, 69] on input "White" at bounding box center [273, 67] width 62 height 9
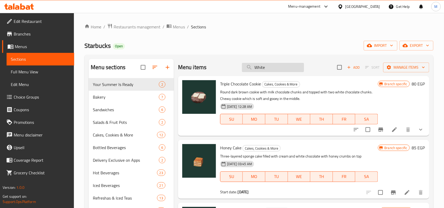
click at [270, 69] on input "White" at bounding box center [273, 67] width 62 height 9
paste input "HITE MOCHA FRAPPUCCINO"
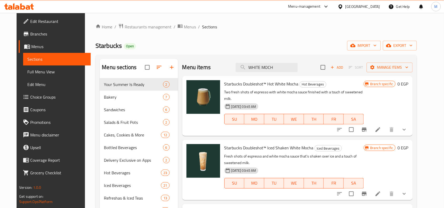
click at [279, 154] on p "Fresh shots of espresso and white mocha sauce that's shaken over ice and a touc…" at bounding box center [293, 159] width 139 height 13
click at [269, 68] on input "WHITE MOCH" at bounding box center [267, 67] width 62 height 9
paste input "CHOCOLATE CHIP CREAM FRAPPUCCINO"
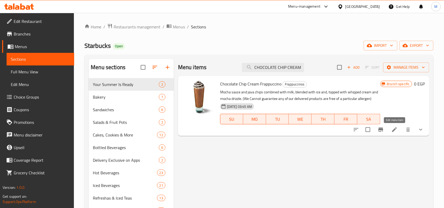
type input "CHOCOLATE CHIP CREAM"
click at [395, 131] on icon at bounding box center [394, 129] width 6 height 6
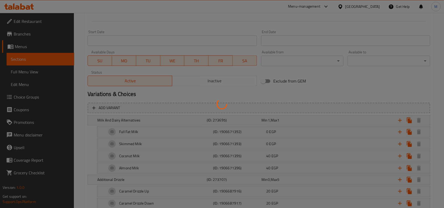
scroll to position [296, 0]
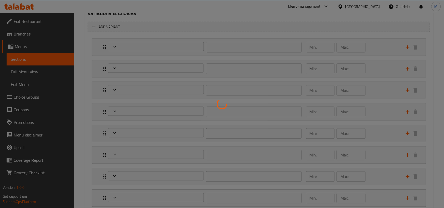
type input "بدائل الحليب والألبان"
type input "1"
type input "إضافة دريزل"
type input "0"
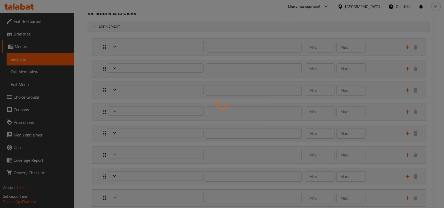
type input "5"
type input "اختيارك من الحجم:-"
type input "1"
type input "إضافات:"
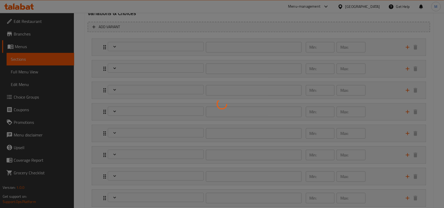
type input "0"
type input "2"
type input "اختيارك من الصوص الإضافى :"
type input "0"
type input "4"
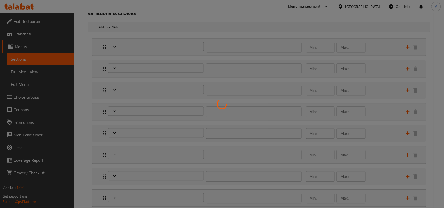
type input "شراب إضافي :"
type input "0"
type input "7"
type input "كريمة مخفوقة :"
type input "0"
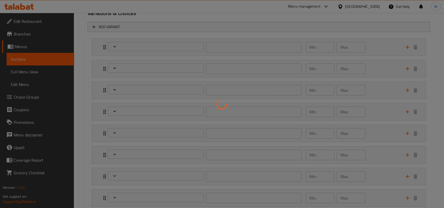
type input "1"
type input "السكر و المحليات :"
type input "0"
type input "3"
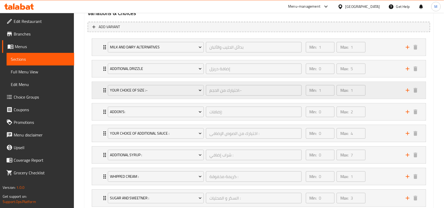
click at [103, 93] on icon "Expand" at bounding box center [104, 90] width 6 height 6
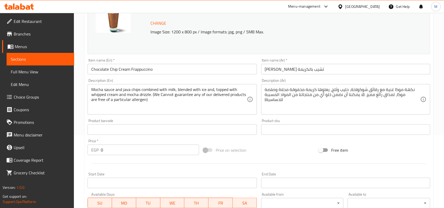
scroll to position [0, 0]
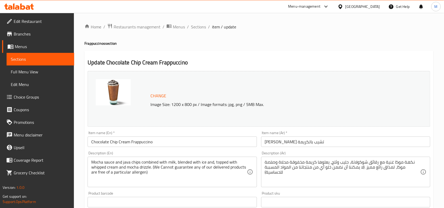
drag, startPoint x: 21, startPoint y: 57, endPoint x: 65, endPoint y: 65, distance: 44.2
click at [21, 57] on span "Sections" at bounding box center [40, 59] width 59 height 6
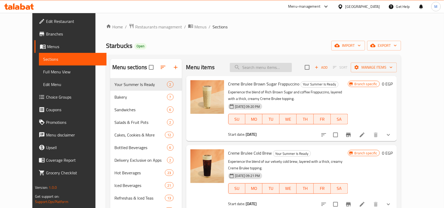
click at [280, 68] on input "search" at bounding box center [261, 67] width 62 height 9
paste input "Strawberry Cream Frappuccino"
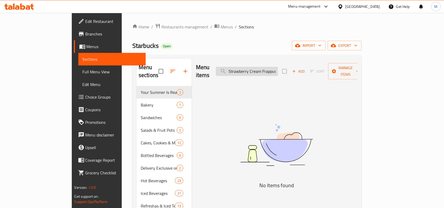
click at [268, 70] on input "Strawberry Cream Frappuccino" at bounding box center [247, 71] width 62 height 9
paste input "search"
click at [252, 68] on input "Strawberry Cream" at bounding box center [247, 71] width 62 height 9
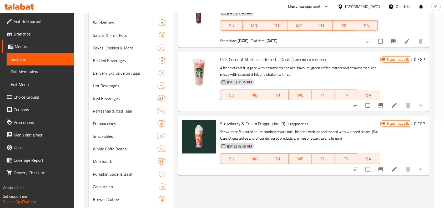
scroll to position [99, 0]
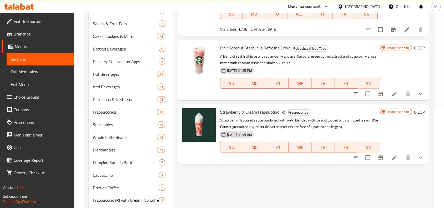
type input "Strawberry"
click at [419, 158] on icon "show more" at bounding box center [420, 158] width 6 height 6
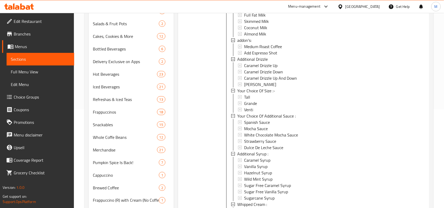
scroll to position [0, 0]
click at [384, 107] on div "Branch specific 0 EGP" at bounding box center [402, 97] width 45 height 306
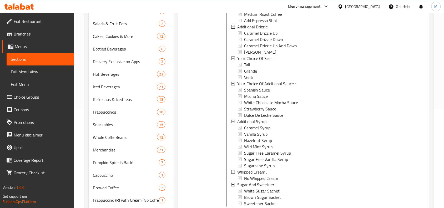
scroll to position [126, 0]
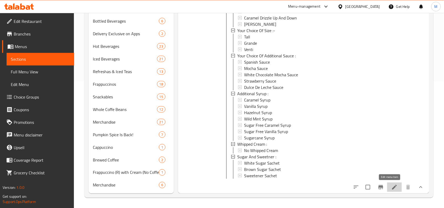
click at [392, 187] on icon at bounding box center [394, 187] width 5 height 5
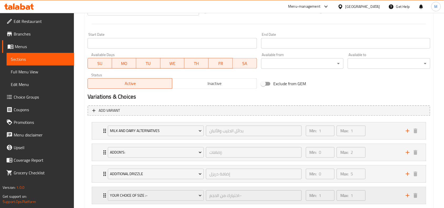
scroll to position [329, 0]
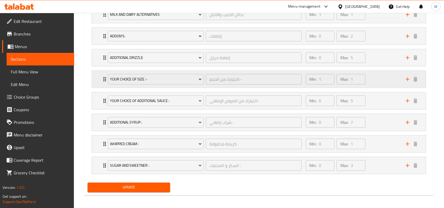
click at [105, 80] on div "Your Choice Of Size :- اختيارك من الحجم:- ​" at bounding box center [205, 79] width 200 height 17
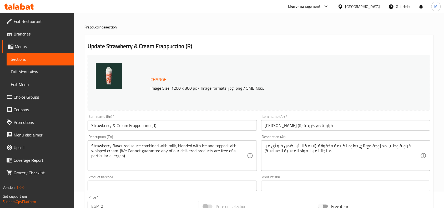
scroll to position [0, 0]
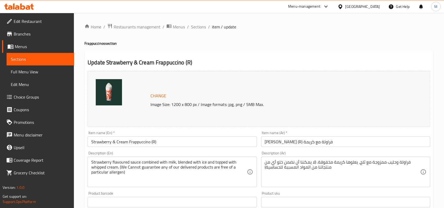
click at [42, 58] on span "Sections" at bounding box center [40, 59] width 59 height 6
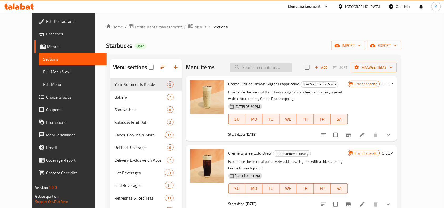
click at [280, 67] on input "search" at bounding box center [261, 67] width 62 height 9
paste input "VANILLA CREAM FRAPPUCCINO"
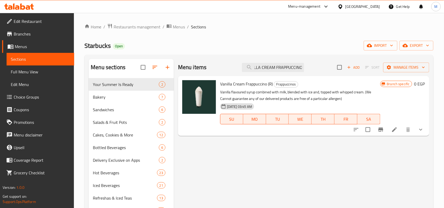
type input "VANILLA CREAM FRAPPUCCINO"
click at [390, 128] on li at bounding box center [394, 129] width 15 height 9
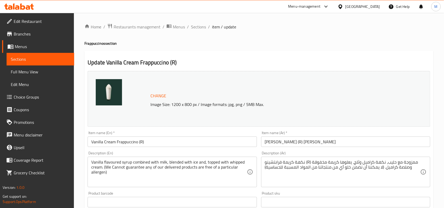
scroll to position [230, 0]
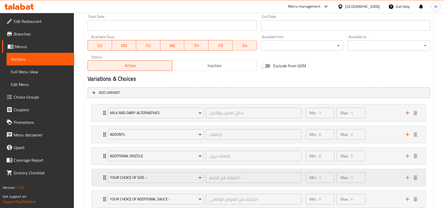
click at [106, 180] on div "Your Choice Of Size :- اختيارك من الحجم:- ​" at bounding box center [205, 177] width 200 height 17
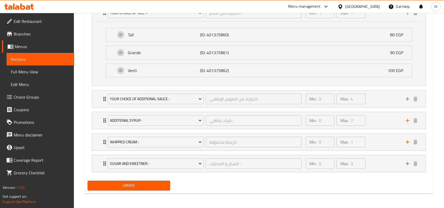
drag, startPoint x: 24, startPoint y: 59, endPoint x: 6, endPoint y: 62, distance: 19.2
click at [24, 59] on span "Sections" at bounding box center [40, 59] width 59 height 6
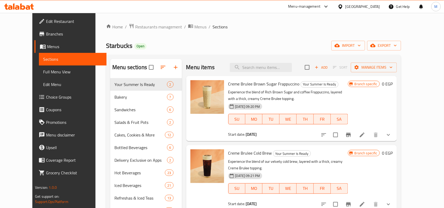
click at [259, 72] on div "Menu items Add Sort Manage items" at bounding box center [291, 67] width 211 height 17
click at [262, 70] on input "search" at bounding box center [261, 67] width 62 height 9
paste input "WHITE CHOCOLATE CREAM FRAPPUCCINO"
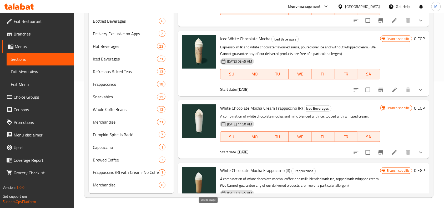
scroll to position [108, 0]
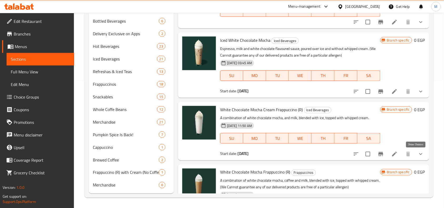
click at [417, 154] on icon "show more" at bounding box center [420, 154] width 6 height 6
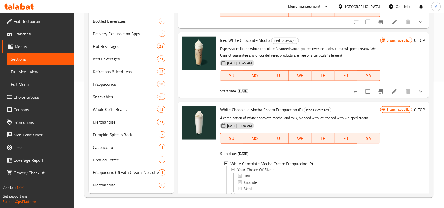
scroll to position [1, 0]
click at [251, 176] on div "Tall" at bounding box center [310, 175] width 132 height 6
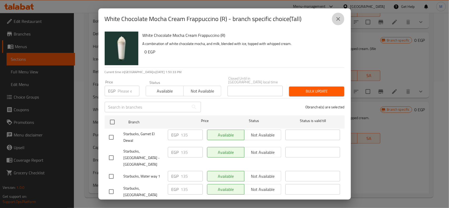
click at [339, 15] on button "close" at bounding box center [338, 19] width 13 height 13
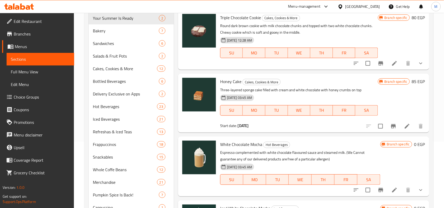
scroll to position [0, 0]
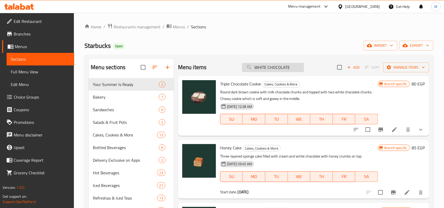
click at [283, 69] on input "WHITE CHOCOLATE" at bounding box center [273, 67] width 62 height 9
paste input "EARL GREY TEA"
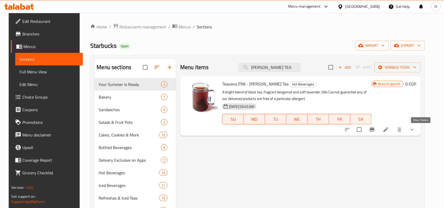
type input "EARL GREY TEA"
click at [415, 128] on icon "show more" at bounding box center [412, 129] width 6 height 6
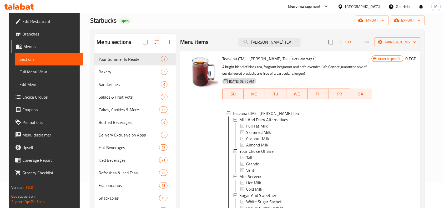
scroll to position [66, 0]
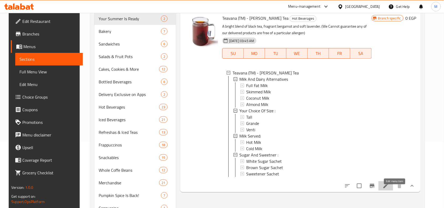
click at [389, 189] on icon at bounding box center [385, 186] width 6 height 6
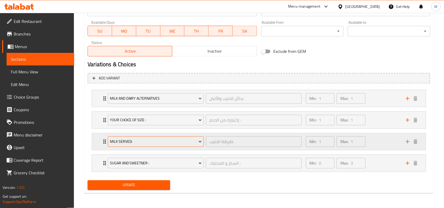
scroll to position [245, 0]
click at [105, 119] on div "Your Choice Of Size : إختيارك من الحجم : ​" at bounding box center [205, 120] width 200 height 17
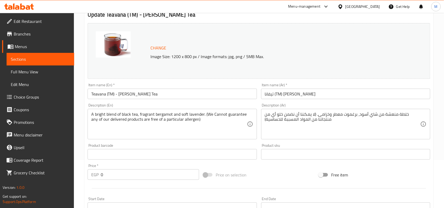
scroll to position [0, 0]
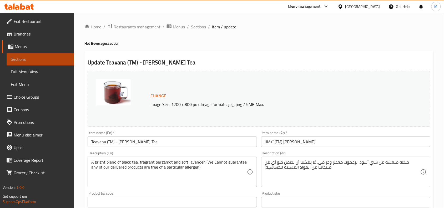
click at [21, 56] on span "Sections" at bounding box center [40, 59] width 59 height 6
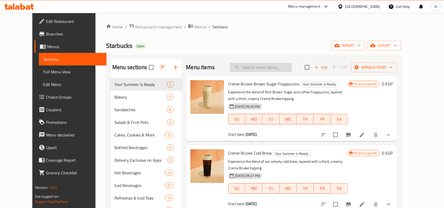
click at [265, 64] on input "search" at bounding box center [261, 67] width 62 height 9
paste input "EMPEROR CLOUD MIST"
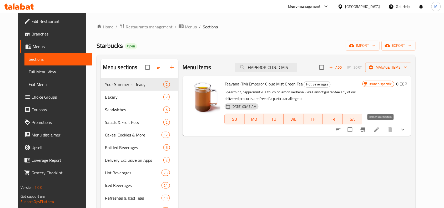
type input "EMPEROR CLOUD MIST"
click at [369, 129] on button "Branch-specific-item" at bounding box center [362, 129] width 13 height 13
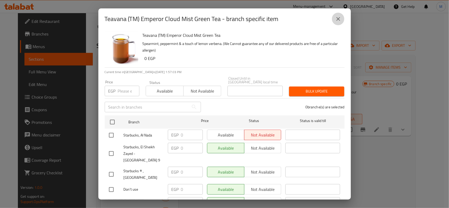
click at [336, 18] on icon "close" at bounding box center [338, 19] width 4 height 4
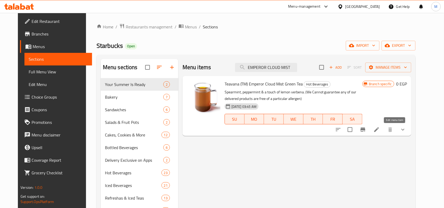
click at [380, 129] on icon at bounding box center [376, 129] width 6 height 6
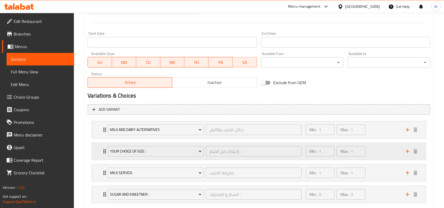
scroll to position [245, 0]
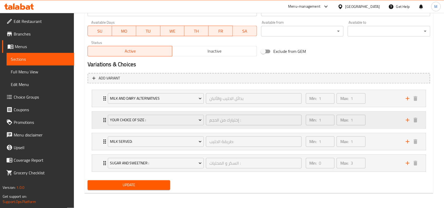
click at [103, 124] on div "Your Choice Of Size : إختيارك من الحجم : ​ Min: 1 ​ Max: 1 ​" at bounding box center [260, 120] width 318 height 17
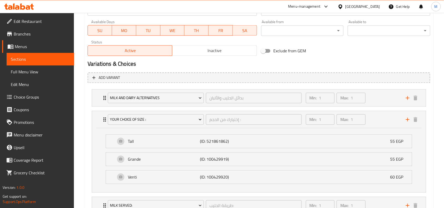
click at [86, 145] on div "Add variant Milk And Dairy Alternatives بدائل الحليب والألبان ​ Min: 1 ​ Max: 1…" at bounding box center [258, 156] width 347 height 172
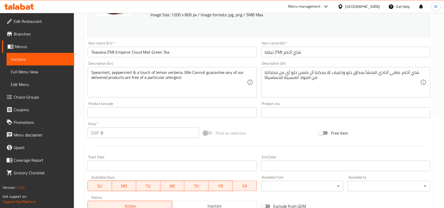
scroll to position [0, 0]
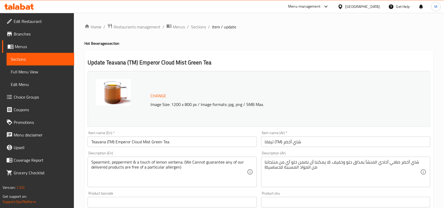
click at [23, 62] on span "Sections" at bounding box center [40, 59] width 59 height 6
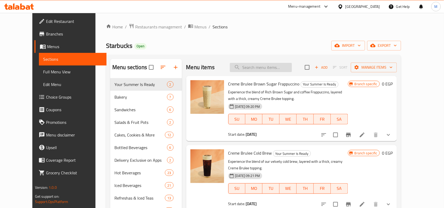
click at [269, 66] on input "search" at bounding box center [261, 67] width 62 height 9
paste input "Berry Hibiscus Refresha"
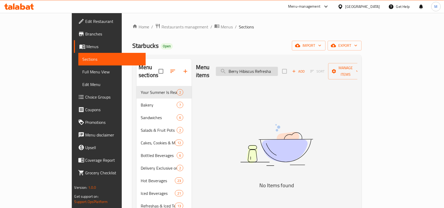
click at [255, 67] on input "Berry Hibiscus Refresha" at bounding box center [247, 71] width 62 height 9
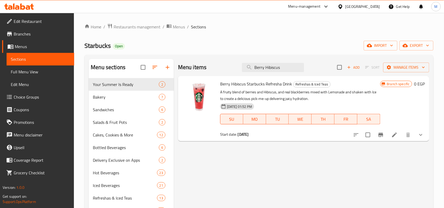
type input "Berry Hibiscus"
click at [425, 138] on button "show more" at bounding box center [420, 135] width 13 height 13
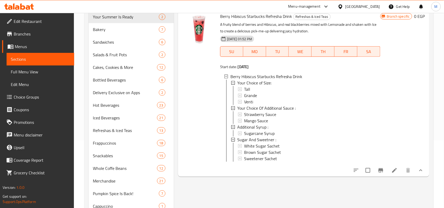
scroll to position [99, 0]
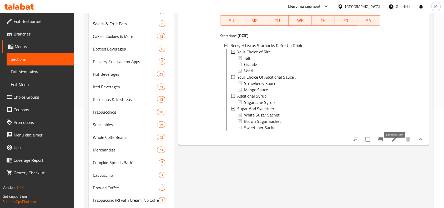
click at [393, 142] on icon at bounding box center [394, 139] width 6 height 6
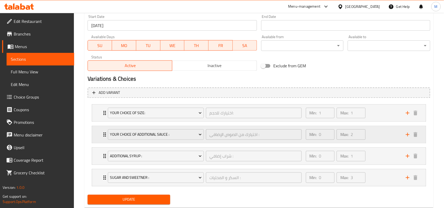
scroll to position [245, 0]
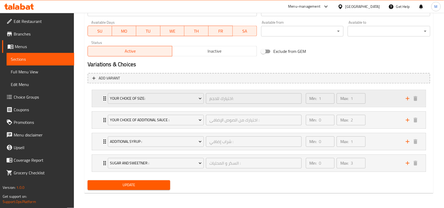
click at [105, 99] on div "Your Choice of Size: اختيارك للحجم: ​" at bounding box center [205, 98] width 200 height 17
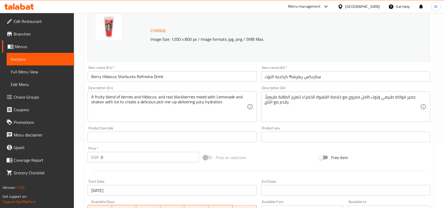
scroll to position [0, 0]
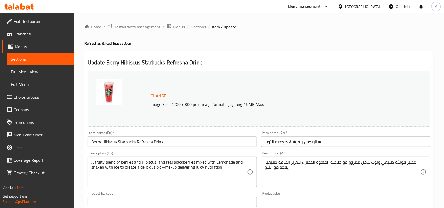
click at [28, 55] on link "Sections" at bounding box center [41, 59] width 68 height 13
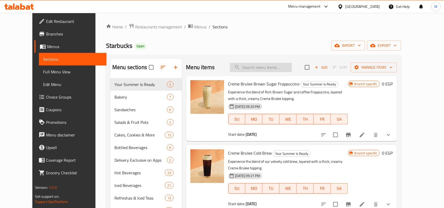
click at [272, 64] on input "search" at bounding box center [261, 67] width 62 height 9
paste input "ICED SIGNATURE CHOCOLATE"
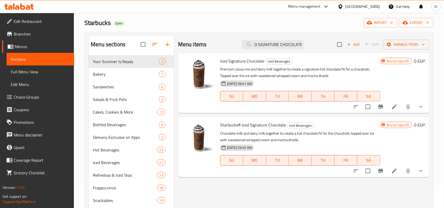
scroll to position [33, 0]
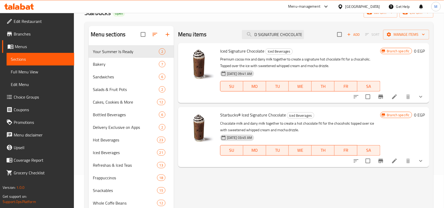
type input "ICED SIGNATURE CHOCOLATE"
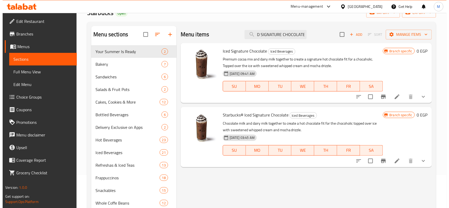
scroll to position [0, 0]
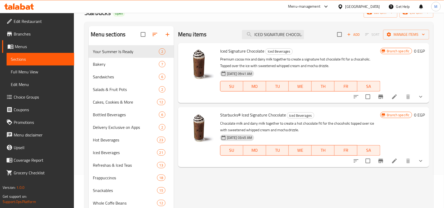
click at [383, 161] on icon "Branch-specific-item" at bounding box center [380, 161] width 5 height 4
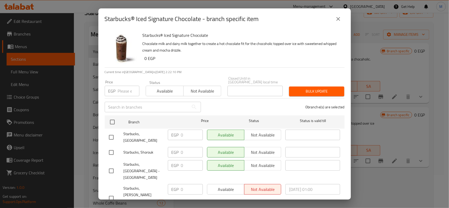
click at [335, 21] on icon "close" at bounding box center [338, 19] width 6 height 6
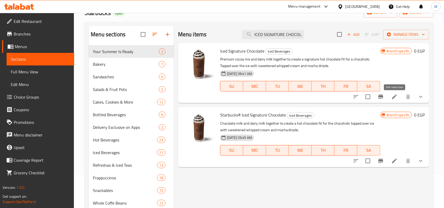
click at [394, 97] on icon at bounding box center [394, 96] width 5 height 5
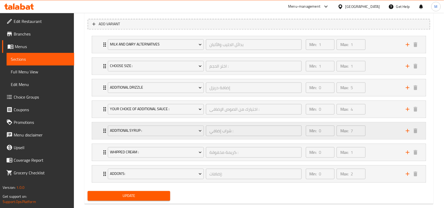
scroll to position [296, 0]
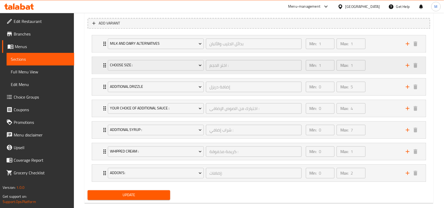
click at [104, 69] on div "Choose Size : اختر الحجم : ​ Min: 1 ​ Max: 1 ​" at bounding box center [260, 65] width 318 height 17
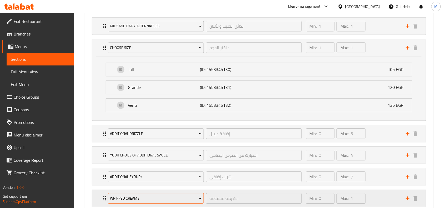
scroll to position [211, 0]
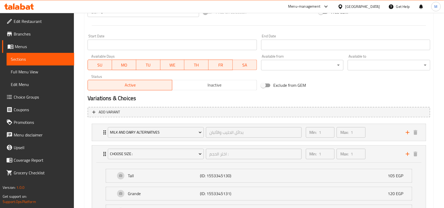
click at [41, 61] on span "Sections" at bounding box center [40, 59] width 59 height 6
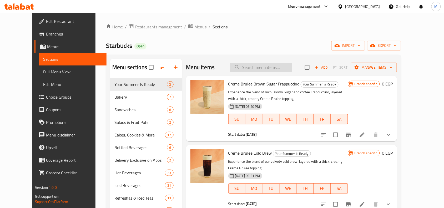
click at [260, 64] on input "search" at bounding box center [261, 67] width 62 height 9
paste input "CHOCOLATE CREAM FRAPPUCCINO"
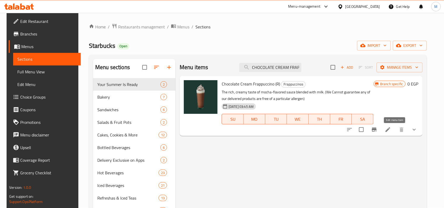
type input "CHOCOLATE CREAM FRAPPUCCINO"
click at [390, 129] on icon at bounding box center [387, 129] width 5 height 5
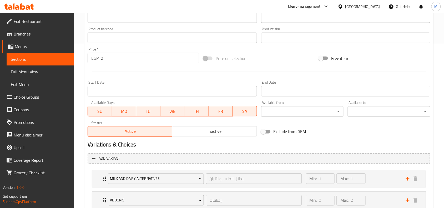
scroll to position [296, 0]
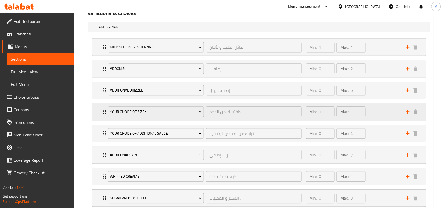
click at [102, 115] on icon "Expand" at bounding box center [104, 112] width 6 height 6
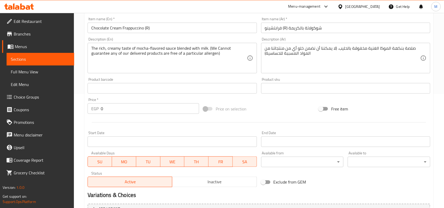
scroll to position [0, 0]
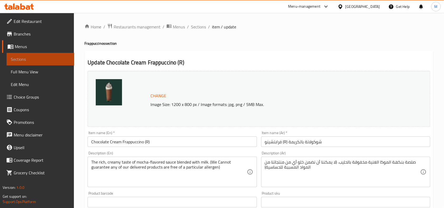
click at [22, 56] on span "Sections" at bounding box center [40, 59] width 59 height 6
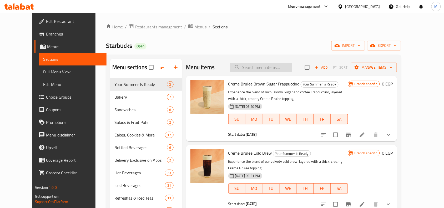
click at [288, 65] on input "search" at bounding box center [261, 67] width 62 height 9
paste input "ENG BRKFST TEA"
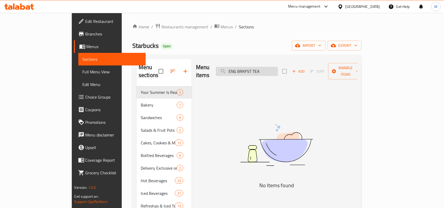
click at [254, 67] on input "ENG BRKFST TEA" at bounding box center [247, 71] width 62 height 9
click at [264, 68] on input "ENG" at bounding box center [247, 71] width 62 height 9
paste input "MINT CITR GREEN"
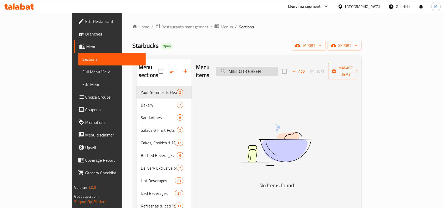
click at [255, 67] on input "MINT CITR GREEN" at bounding box center [247, 71] width 62 height 9
click at [278, 68] on input "MINT CITR GREEN" at bounding box center [247, 71] width 62 height 9
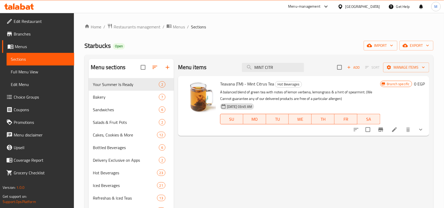
type input "MINT CITR"
click at [391, 131] on li at bounding box center [394, 129] width 15 height 9
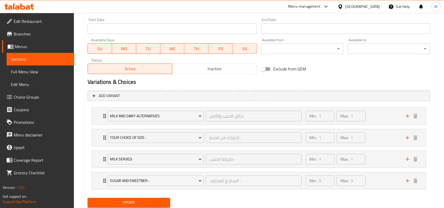
scroll to position [245, 0]
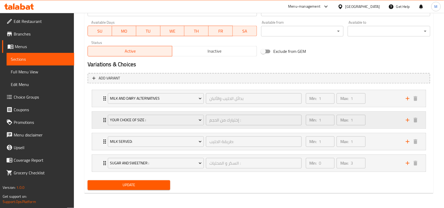
click at [105, 122] on div "Your Choice Of Size : إختيارك من الحجم : ​" at bounding box center [205, 120] width 200 height 17
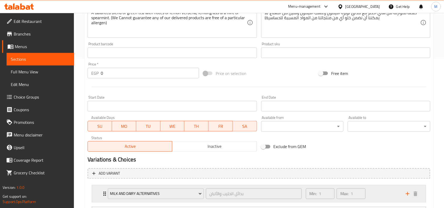
scroll to position [15, 0]
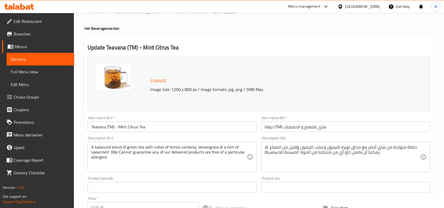
click at [42, 62] on link "Sections" at bounding box center [41, 59] width 68 height 13
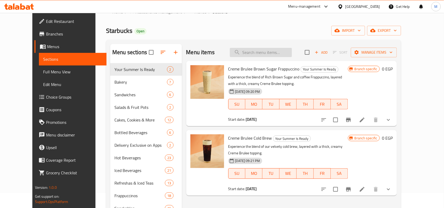
click at [289, 55] on input "search" at bounding box center [261, 52] width 62 height 9
paste input "BLACK ICED TEA"
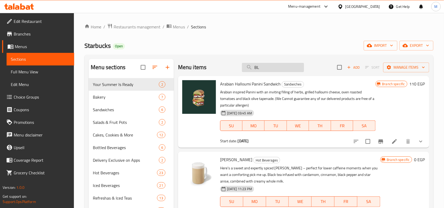
type input "B"
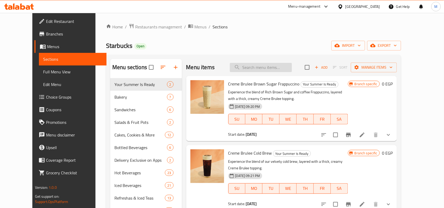
type input "ه"
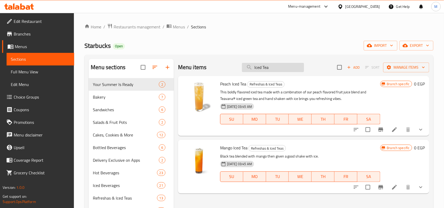
click at [293, 66] on input "Iced Tea" at bounding box center [273, 67] width 62 height 9
paste input "GREEN ICED TEA"
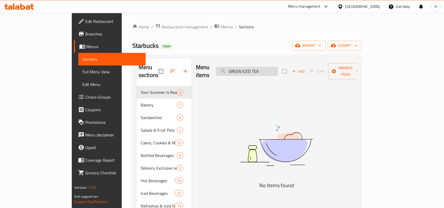
click at [254, 68] on input "GREEN ICED TEA" at bounding box center [247, 71] width 62 height 9
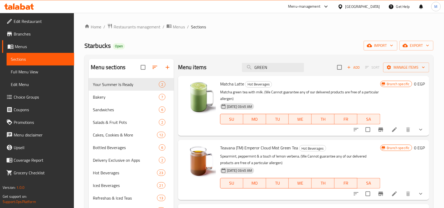
paste input "ICED TEA"
drag, startPoint x: 278, startPoint y: 68, endPoint x: 204, endPoint y: 64, distance: 73.7
click at [204, 64] on div "Menu items GREEN Add Sort Manage items" at bounding box center [303, 67] width 251 height 17
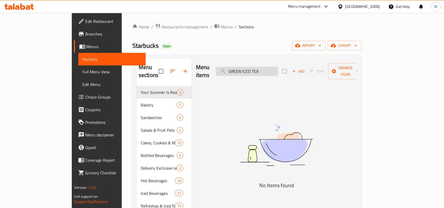
click at [278, 69] on input "GREEN ICED TEA" at bounding box center [247, 71] width 62 height 9
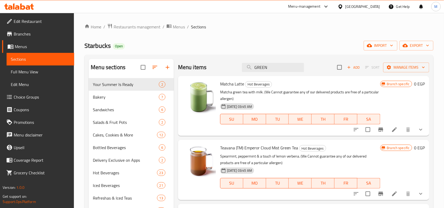
click at [417, 133] on icon "show more" at bounding box center [420, 129] width 6 height 6
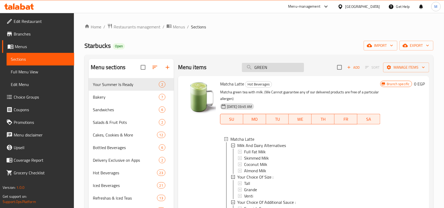
click at [276, 65] on input "GREEN" at bounding box center [273, 67] width 62 height 9
paste input "ICED TEA"
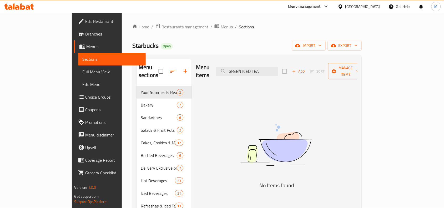
click at [277, 61] on div "Menu items GREEN ICED TEA Add Sort Manage items" at bounding box center [276, 71] width 161 height 25
click at [278, 70] on input "GREEN ICED TEA" at bounding box center [247, 71] width 62 height 9
paste input "BLKTEA LEMONADE"
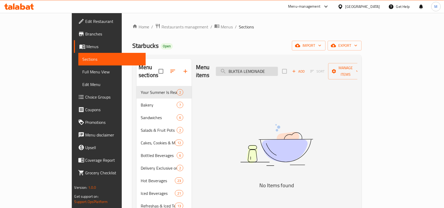
click at [255, 67] on input "BLKTEA LEMONADE" at bounding box center [247, 71] width 62 height 9
click at [278, 67] on input "BLKTEA LEMONADE" at bounding box center [247, 71] width 62 height 9
drag, startPoint x: 296, startPoint y: 68, endPoint x: 215, endPoint y: 63, distance: 81.1
click at [219, 62] on div "Menu items BLKTEA LEMONADE Add Sort Manage items" at bounding box center [276, 71] width 161 height 25
paste input "search"
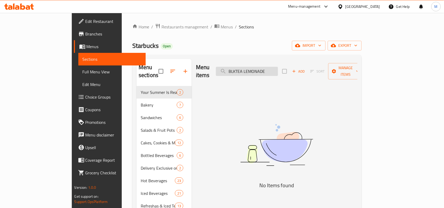
click at [255, 67] on input "BLKTEA LEMONADE" at bounding box center [247, 71] width 62 height 9
click at [278, 69] on input "BLKTEA LEMONADE" at bounding box center [247, 71] width 62 height 9
click at [270, 70] on input "BLKTEA LEMONADE" at bounding box center [247, 71] width 62 height 9
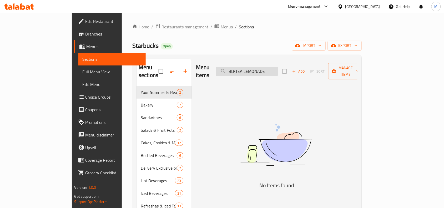
paste input "GRN ICD"
click at [254, 67] on input "GRN ICD TEA LEMONADE" at bounding box center [247, 71] width 62 height 9
click at [278, 67] on input "GRN ICD TEA LEMONADE" at bounding box center [247, 71] width 62 height 9
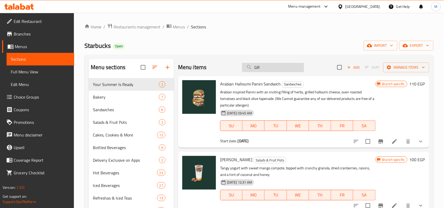
type input "G"
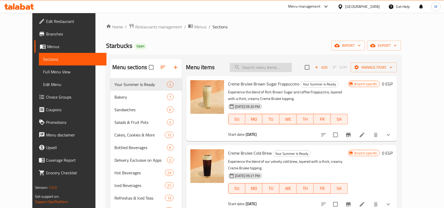
click at [264, 69] on input "search" at bounding box center [261, 67] width 62 height 9
paste input "GRN ICD TEA LEMONADE"
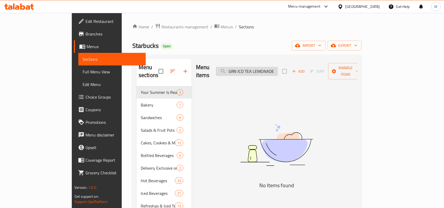
click at [261, 67] on input "GRN ICD TEA LEMONADE" at bounding box center [247, 71] width 62 height 9
click at [278, 68] on input "ICD TEA LEMONADE" at bounding box center [247, 71] width 62 height 9
click at [272, 67] on input "ICD TEA LEMONADE" at bounding box center [247, 71] width 62 height 9
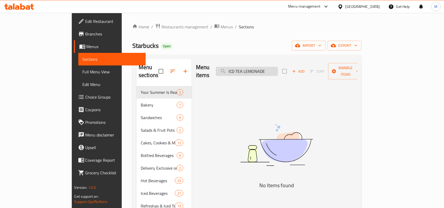
click at [272, 67] on input "ICD TEA LEMONADE" at bounding box center [247, 71] width 62 height 9
paste input "COLD BREW"
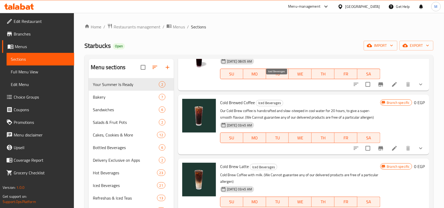
scroll to position [131, 0]
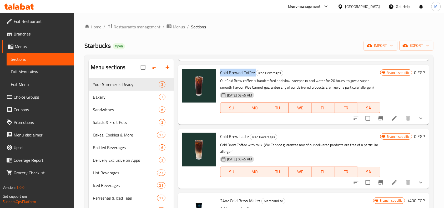
drag, startPoint x: 255, startPoint y: 71, endPoint x: 219, endPoint y: 70, distance: 36.5
click at [219, 70] on div "Cold Brewed Coffee Iced Beverages Our Cold Brew coffee is handcrafted and slow-…" at bounding box center [300, 95] width 164 height 56
copy h6 "Cold Brewed Coffee"
drag, startPoint x: 249, startPoint y: 134, endPoint x: 218, endPoint y: 136, distance: 30.8
click at [218, 136] on div "Cold Brew Latte Iced Beverages Cold Brew Coffee with milk. (We Cannot guarantee…" at bounding box center [300, 159] width 164 height 56
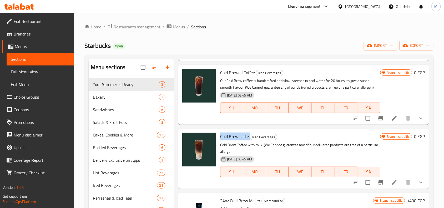
copy h6 "Cold Brew Latte"
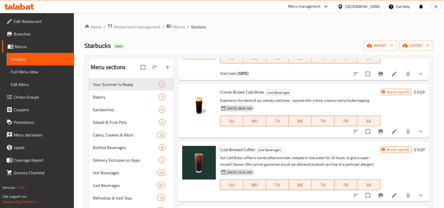
scroll to position [0, 0]
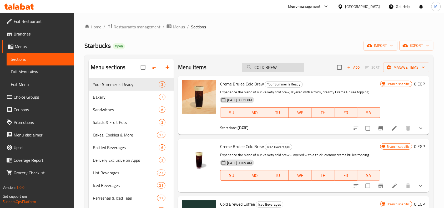
click at [275, 63] on input "COLD BREW" at bounding box center [273, 67] width 62 height 9
paste input "ICED AMERICANO"
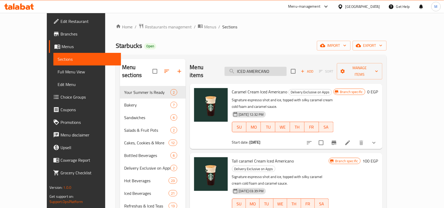
click at [254, 67] on input "ICED AMERICANO" at bounding box center [255, 71] width 62 height 9
drag, startPoint x: 275, startPoint y: 84, endPoint x: 220, endPoint y: 84, distance: 55.5
click at [232, 88] on h6 "Caramel Cream Iced Americano Delivery Exclusive on Apps" at bounding box center [282, 91] width 101 height 7
copy span "Caramel Cream Iced Americano"
drag, startPoint x: 283, startPoint y: 144, endPoint x: 218, endPoint y: 144, distance: 64.4
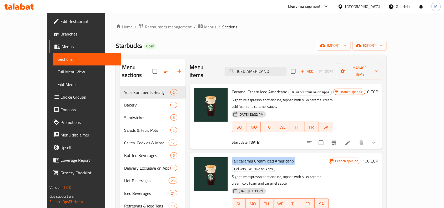
click at [230, 155] on div "Tall caramel Cream Iced Americano Delivery Exclusive on Apps Signature espresso…" at bounding box center [280, 189] width 101 height 68
copy h6 "Tall caramel Cream Iced Americano"
drag, startPoint x: 291, startPoint y: 67, endPoint x: 176, endPoint y: 66, distance: 115.4
click at [186, 66] on div "Menu items ICED AMERICANO Add Sort Manage items Caramel Cream Iced Americano De…" at bounding box center [284, 193] width 197 height 269
paste input "MOCHA"
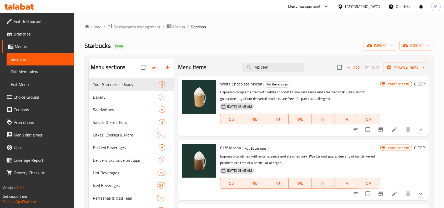
drag, startPoint x: 215, startPoint y: 63, endPoint x: 208, endPoint y: 65, distance: 7.5
click at [211, 63] on div "Menu items MOCHA Add Sort Manage items" at bounding box center [303, 67] width 251 height 17
paste input "Iced Latte"
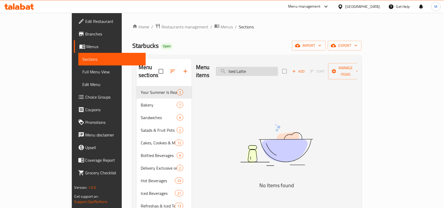
click at [256, 67] on input "Iced Latte" at bounding box center [247, 71] width 62 height 9
click at [277, 67] on input "Iced Latte" at bounding box center [247, 71] width 62 height 9
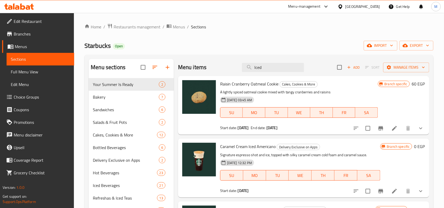
drag, startPoint x: 275, startPoint y: 67, endPoint x: 218, endPoint y: 66, distance: 57.8
click at [218, 66] on div "Menu items Iced Add Sort Manage items" at bounding box center [303, 67] width 251 height 17
paste input "Freddo Cappuccino"
type input "Freddo Cappuccino"
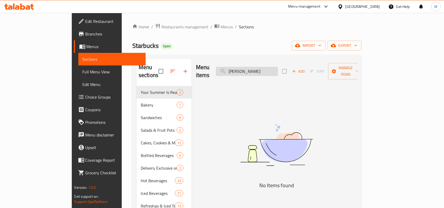
click at [254, 67] on input "Freddo Cappuccino" at bounding box center [247, 71] width 62 height 9
click at [278, 70] on input "Freddo Cappuccino" at bounding box center [247, 71] width 62 height 9
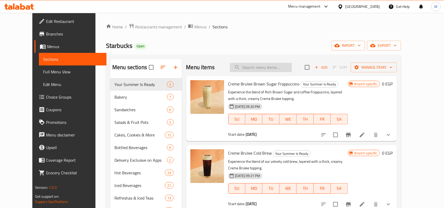
click at [273, 69] on input "search" at bounding box center [261, 67] width 62 height 9
paste input "Iced Latte"
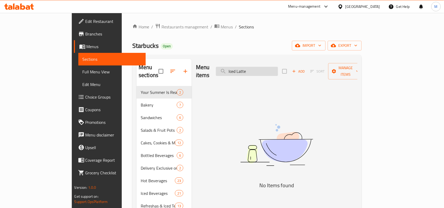
click at [255, 67] on input "Iced Latte" at bounding box center [247, 71] width 62 height 9
click at [273, 69] on input "Iced Latte" at bounding box center [247, 71] width 62 height 9
click at [278, 67] on input "Iced Latte" at bounding box center [247, 71] width 62 height 9
click at [254, 68] on input "Iced Latte" at bounding box center [247, 71] width 62 height 9
click at [275, 68] on input "Iced Latte" at bounding box center [247, 71] width 62 height 9
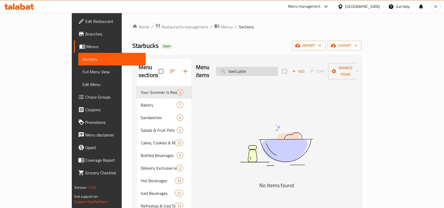
click at [259, 68] on input "Iced Latte" at bounding box center [247, 71] width 62 height 9
paste input "Freddo Cappuccino"
click at [254, 67] on input "Freddo Cappuccino" at bounding box center [247, 71] width 62 height 9
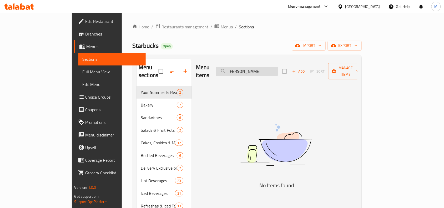
click at [278, 71] on input "Freddo Cappuccino" at bounding box center [247, 71] width 62 height 9
click at [252, 67] on input "Freddo Cappuccino" at bounding box center [247, 71] width 62 height 9
click at [278, 68] on input "Freddo Cappuccino" at bounding box center [247, 71] width 62 height 9
click at [275, 69] on input "Freddo" at bounding box center [247, 71] width 62 height 9
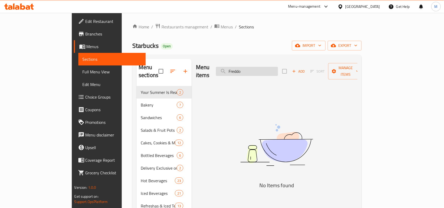
click at [275, 70] on input "Freddo" at bounding box center [247, 71] width 62 height 9
paste input "Cappuccino"
click at [278, 70] on input "Freddo" at bounding box center [247, 71] width 62 height 9
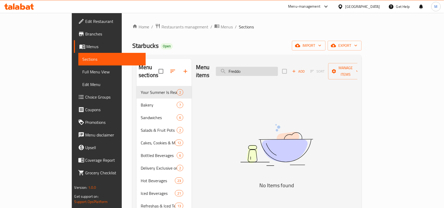
click at [278, 70] on input "Freddo" at bounding box center [247, 71] width 62 height 9
paste input "MATCHA LATTE"
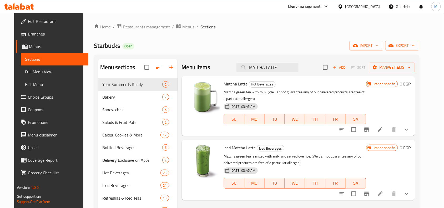
type input "MATCHA LATTE"
click at [382, 129] on icon at bounding box center [380, 129] width 5 height 5
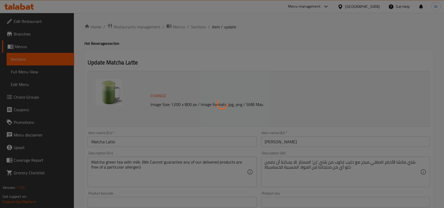
type input "بدائل الحليب والألبان"
type input "1"
type input "إختيارك من الحجم :"
type input "1"
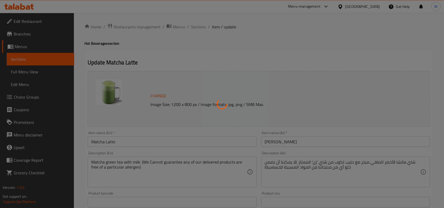
type input "1"
type input "اختيارك من الصوص الإضافى :"
type input "0"
type input "1"
type input "شراب إضافي :"
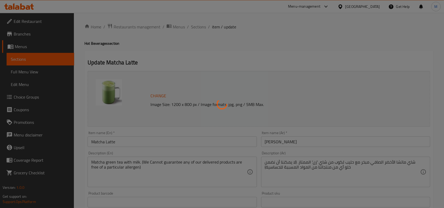
type input "0"
type input "7"
type input "كريمة مخفوقة :"
type input "0"
type input "1"
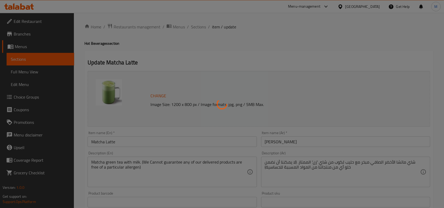
type input "مسحوق ماتشا"
type input "0"
type input "1"
type input "السكر و المحليات :"
type input "0"
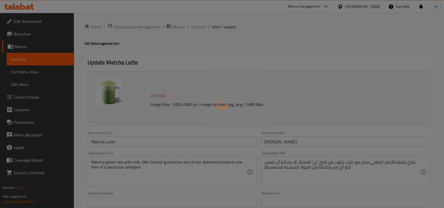
type input "3"
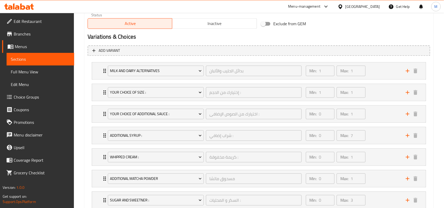
scroll to position [310, 0]
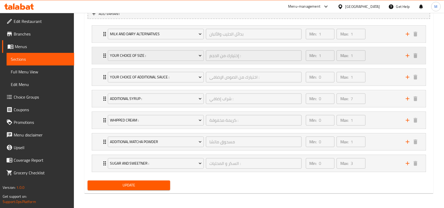
click at [105, 52] on div "Your Choice Of Size : إختيارك من الحجم : ​" at bounding box center [205, 55] width 200 height 17
